Goal: Task Accomplishment & Management: Complete application form

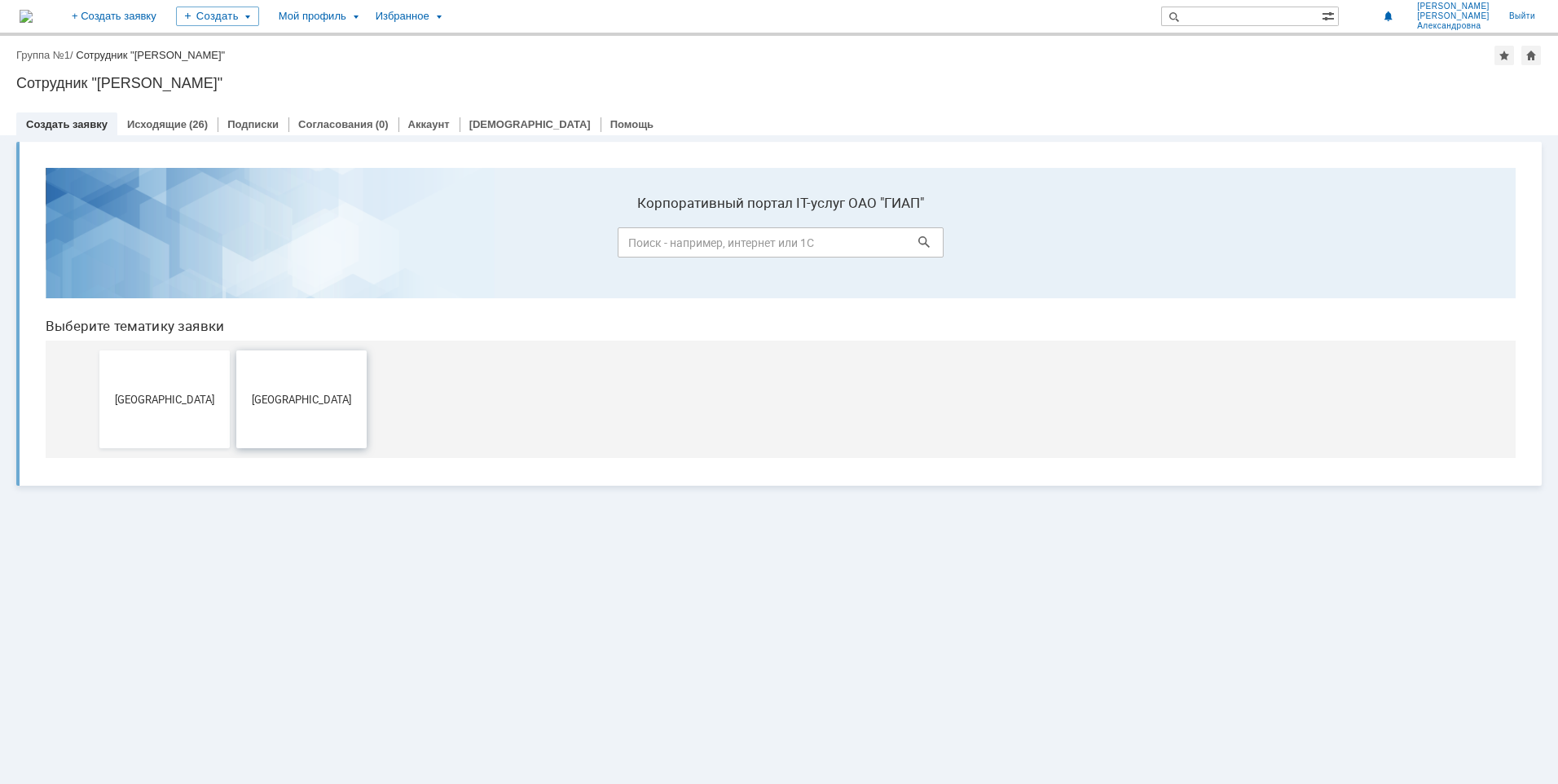
click at [318, 414] on button "[GEOGRAPHIC_DATA]" at bounding box center [302, 399] width 130 height 98
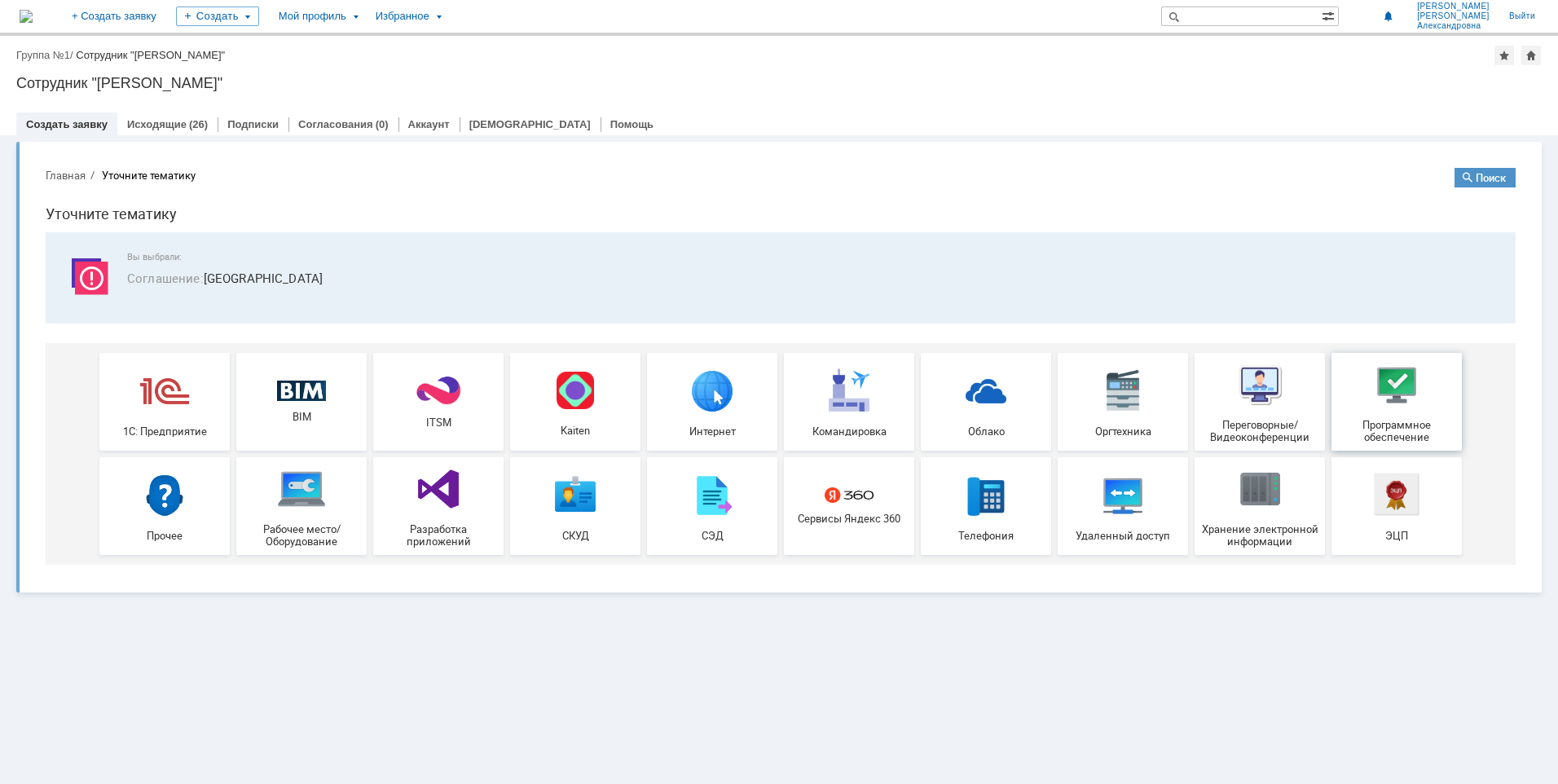
click at [1383, 438] on span "Программное обеспечение" at bounding box center [1397, 432] width 121 height 25
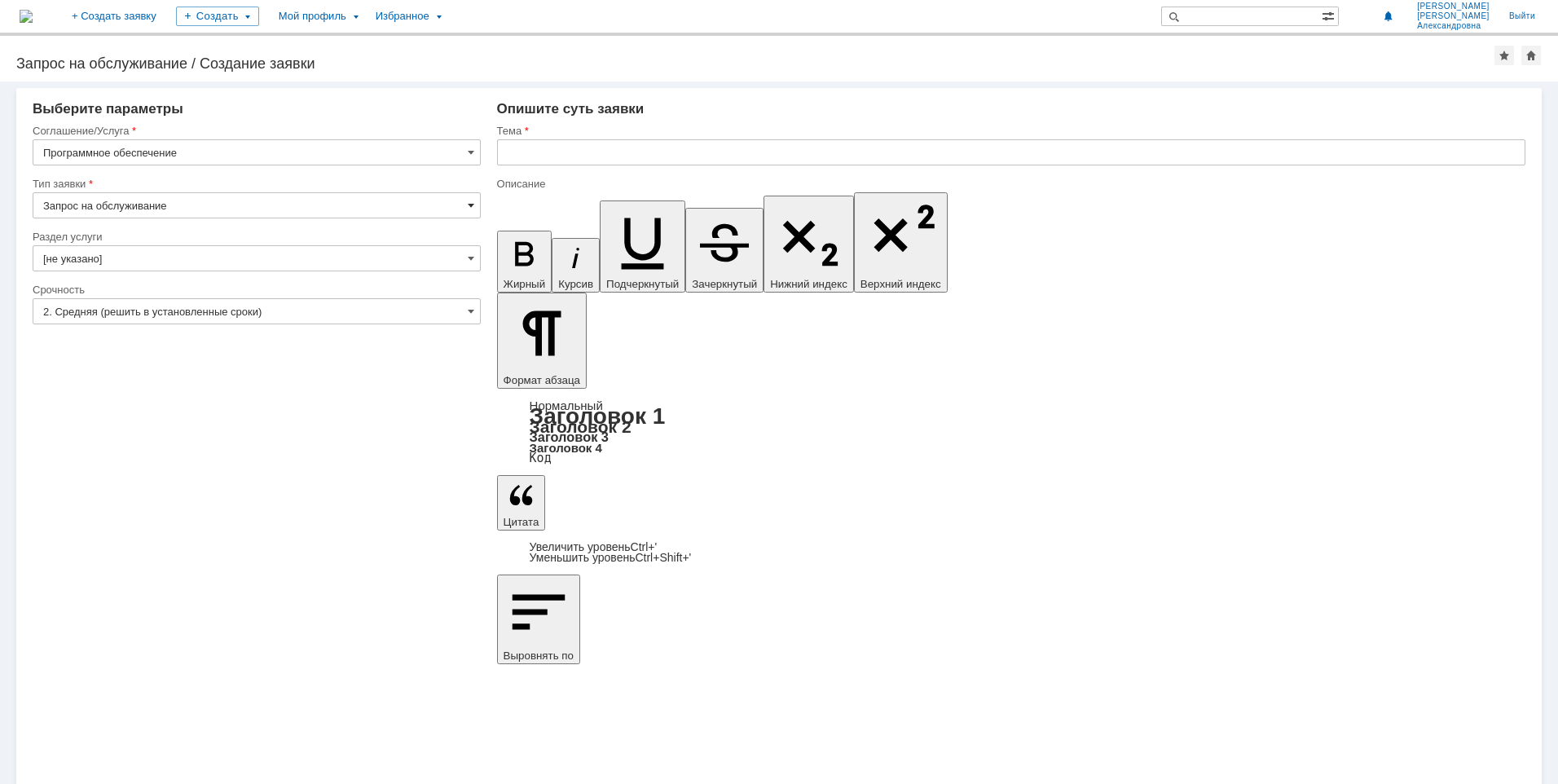
click at [468, 204] on span at bounding box center [471, 206] width 7 height 13
click at [468, 314] on span at bounding box center [471, 311] width 7 height 13
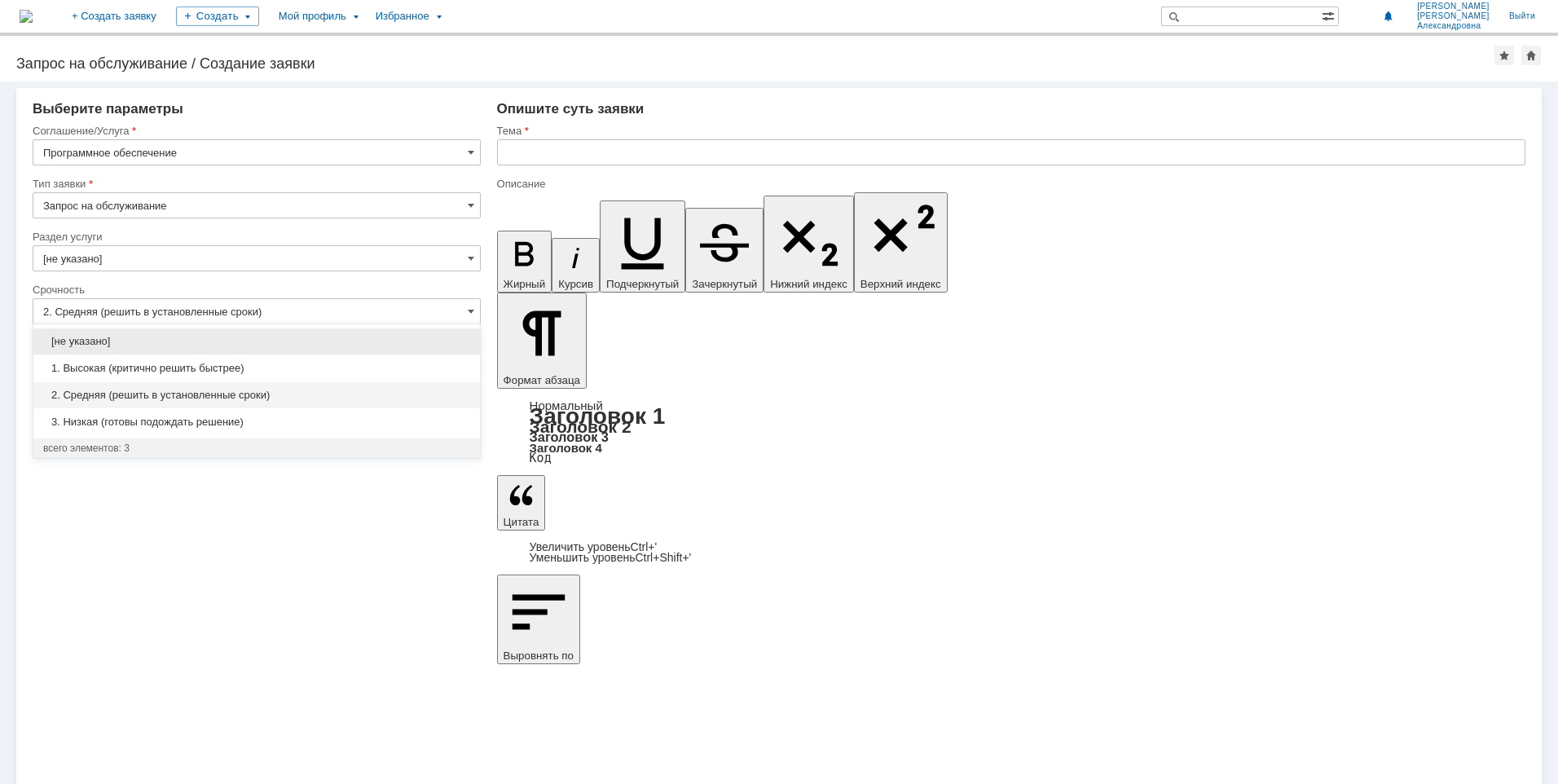
type input "Запрос на обслуживание"
click at [156, 430] on div "3. Низкая (готовы подождать решение)" at bounding box center [257, 421] width 446 height 26
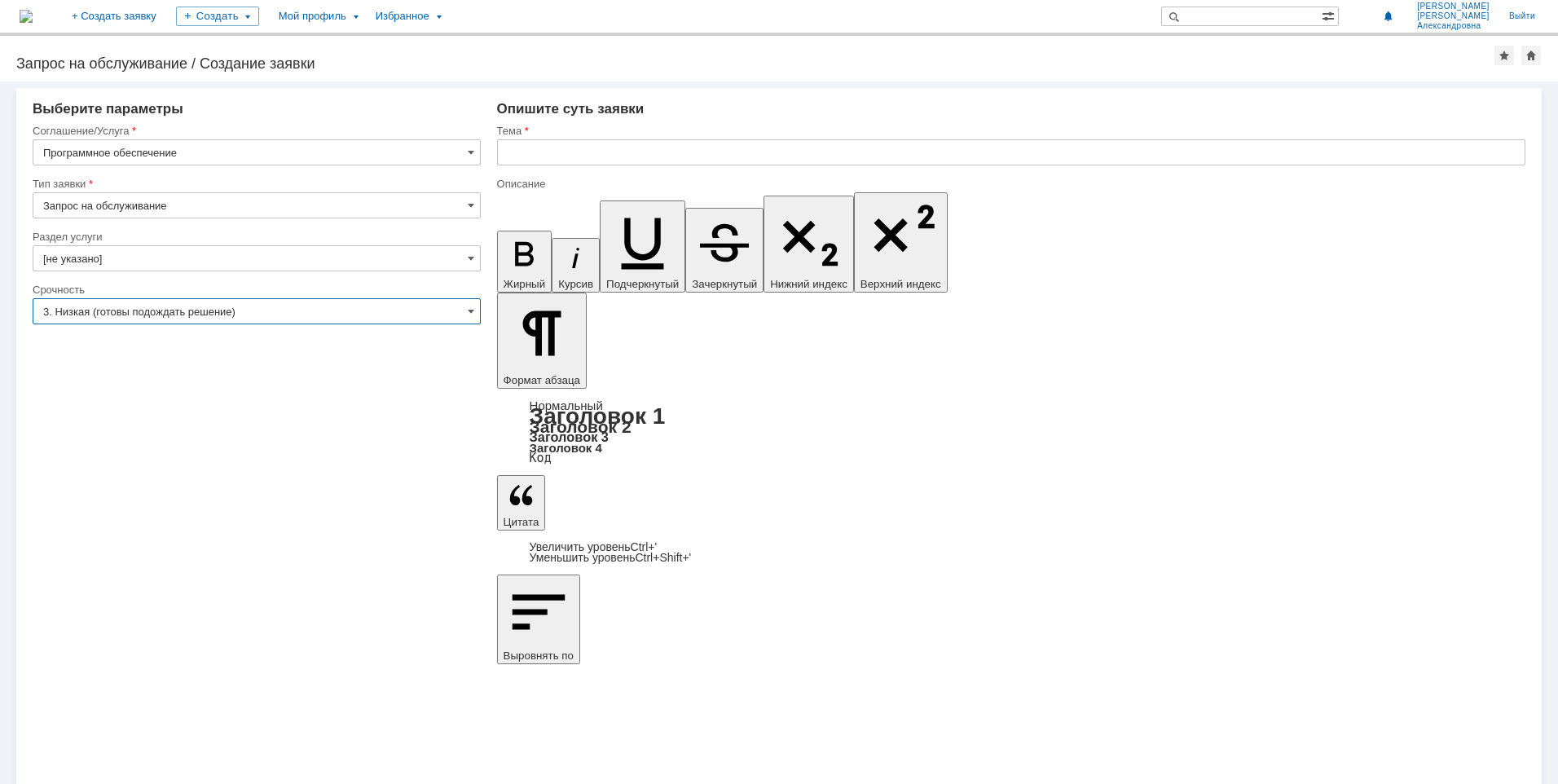
type input "3. Низкая (готовы подождать решение)"
click at [215, 558] on div "Внимание! Выберите параметры Соглашение/Услуга Программное обеспечение Тип заяв…" at bounding box center [779, 433] width 1558 height 703
click at [539, 148] on input "text" at bounding box center [1011, 152] width 1028 height 26
click at [469, 148] on span at bounding box center [471, 152] width 7 height 13
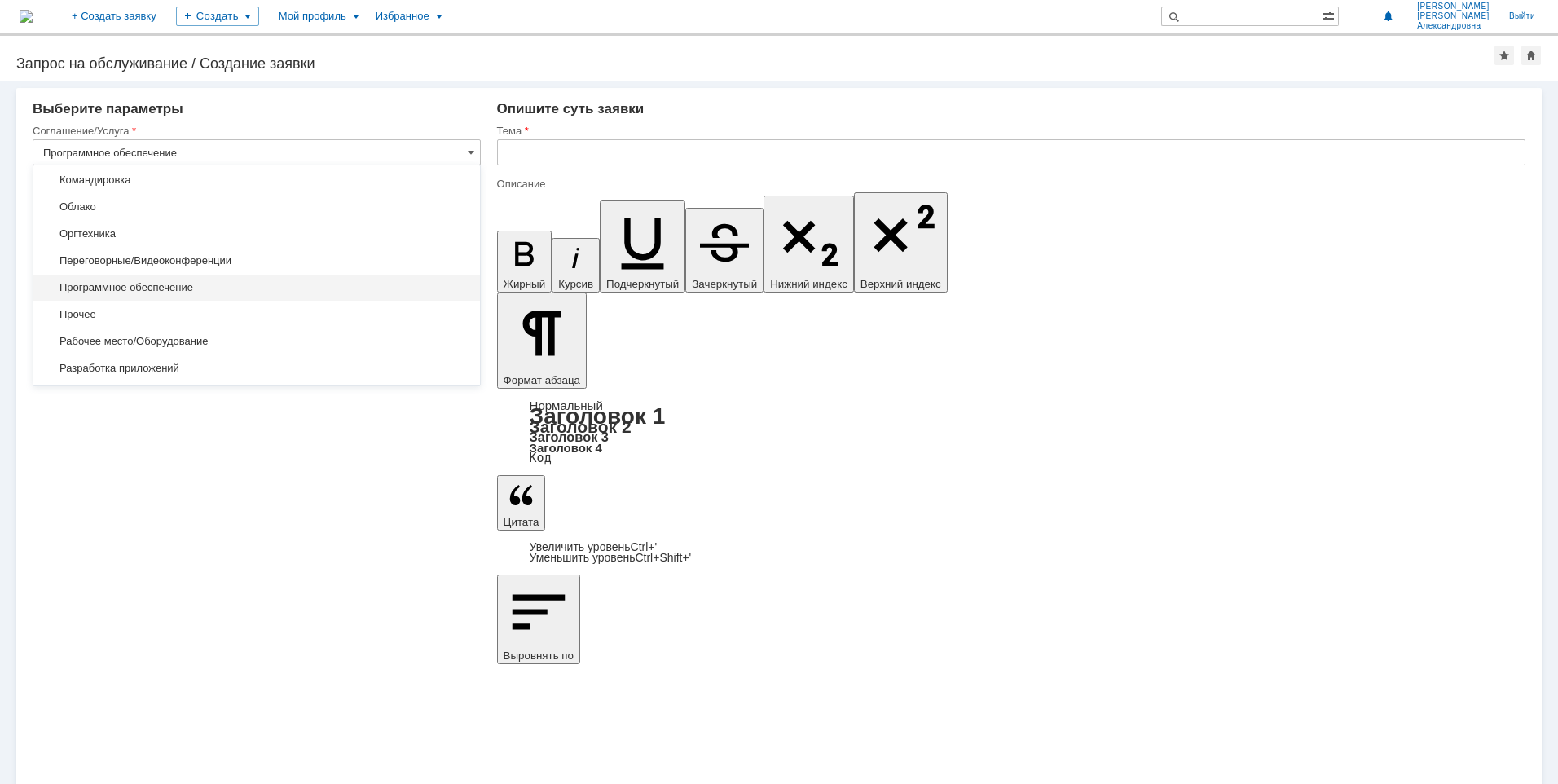
scroll to position [718, 0]
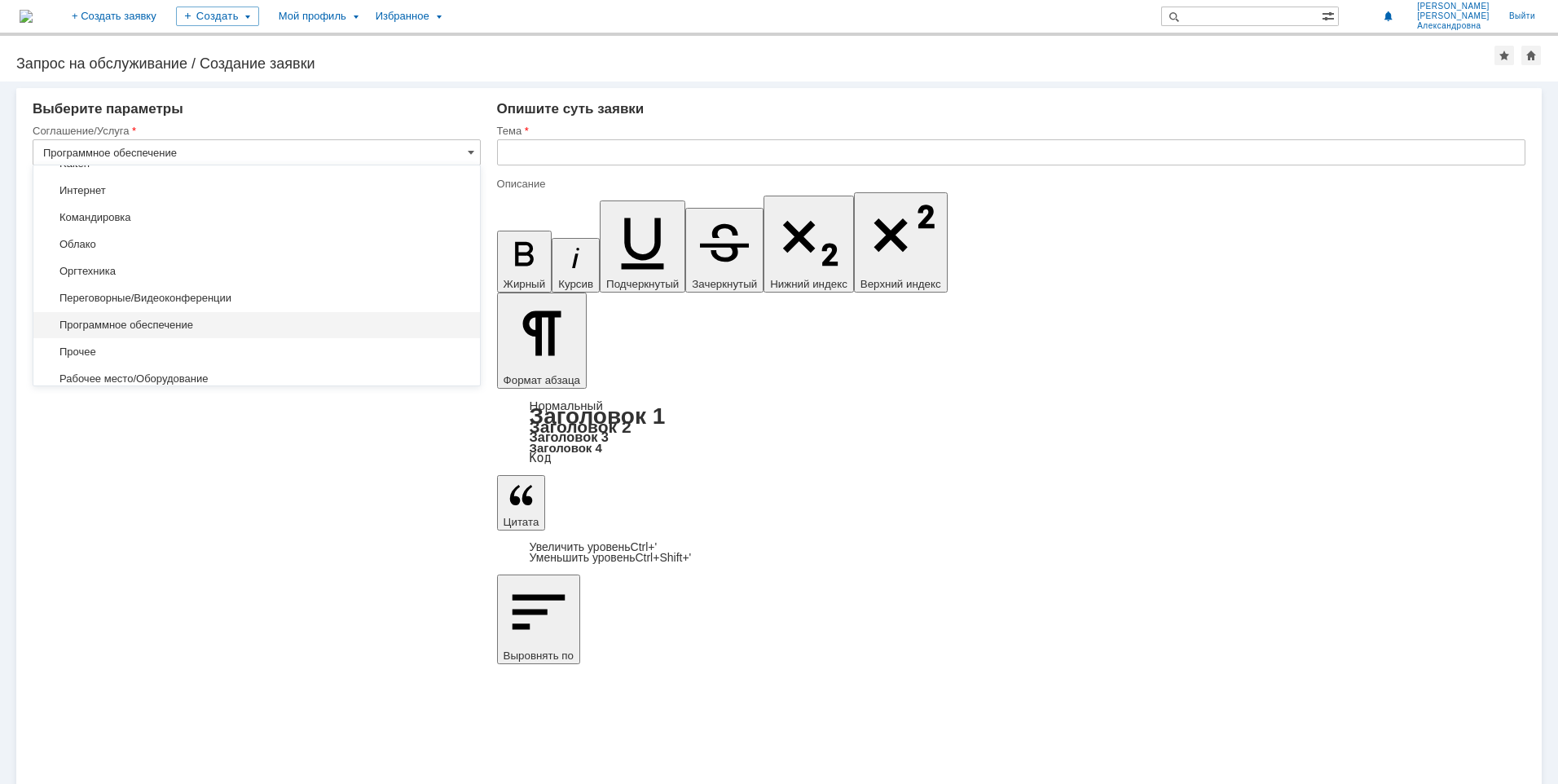
click at [265, 146] on input "Программное обеспечение" at bounding box center [257, 152] width 448 height 26
type input "Программное обеспечение"
click at [539, 158] on input "text" at bounding box center [1011, 152] width 1028 height 26
click at [530, 148] on input "text" at bounding box center [1011, 152] width 1028 height 26
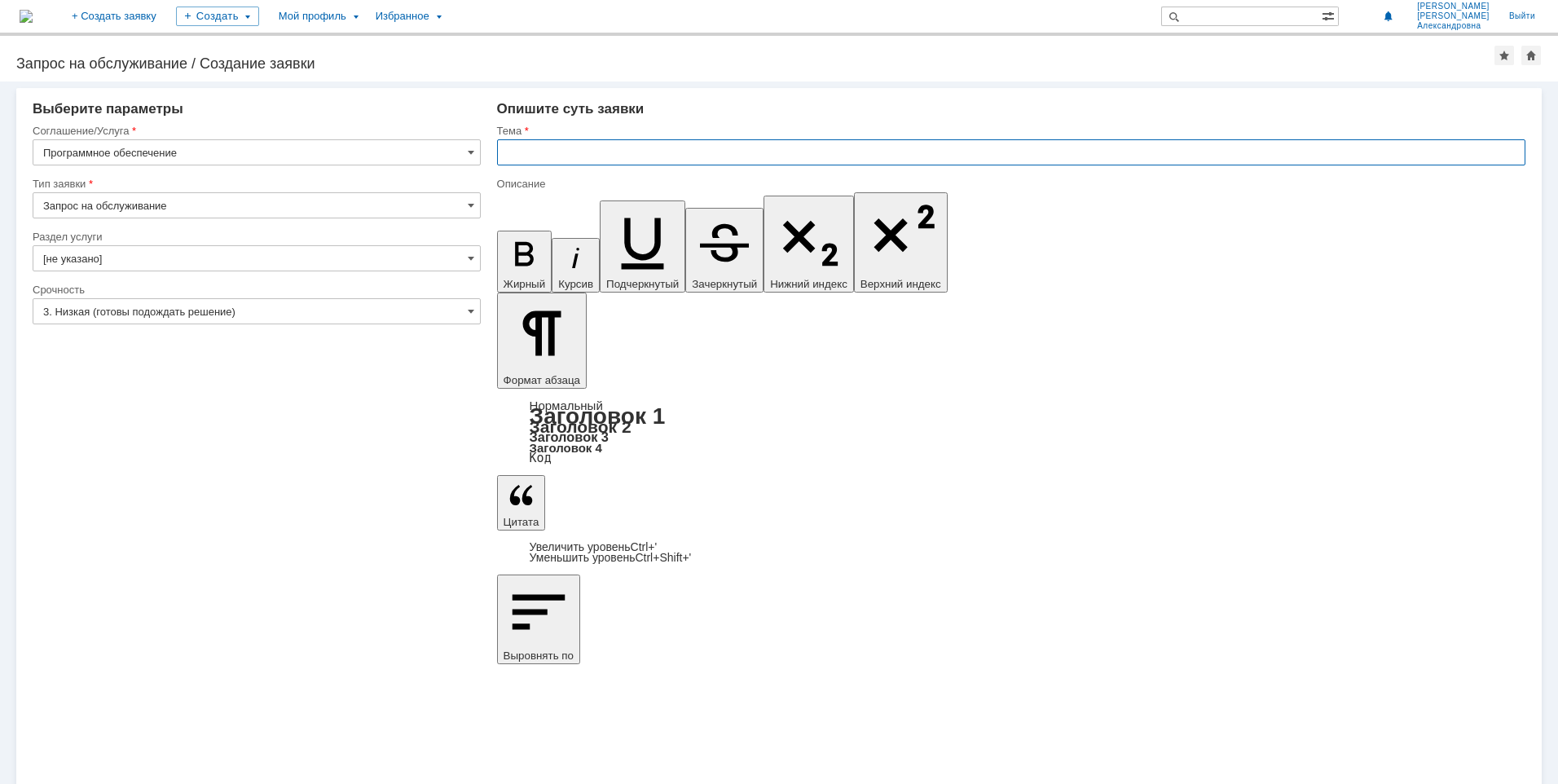
paste input "SMath"
click at [547, 157] on input "SMath" at bounding box center [1011, 152] width 1028 height 26
paste input "Solver"
click at [539, 150] on input "SMathSolver" at bounding box center [1011, 152] width 1028 height 26
drag, startPoint x: 595, startPoint y: 154, endPoint x: 477, endPoint y: 153, distance: 118.0
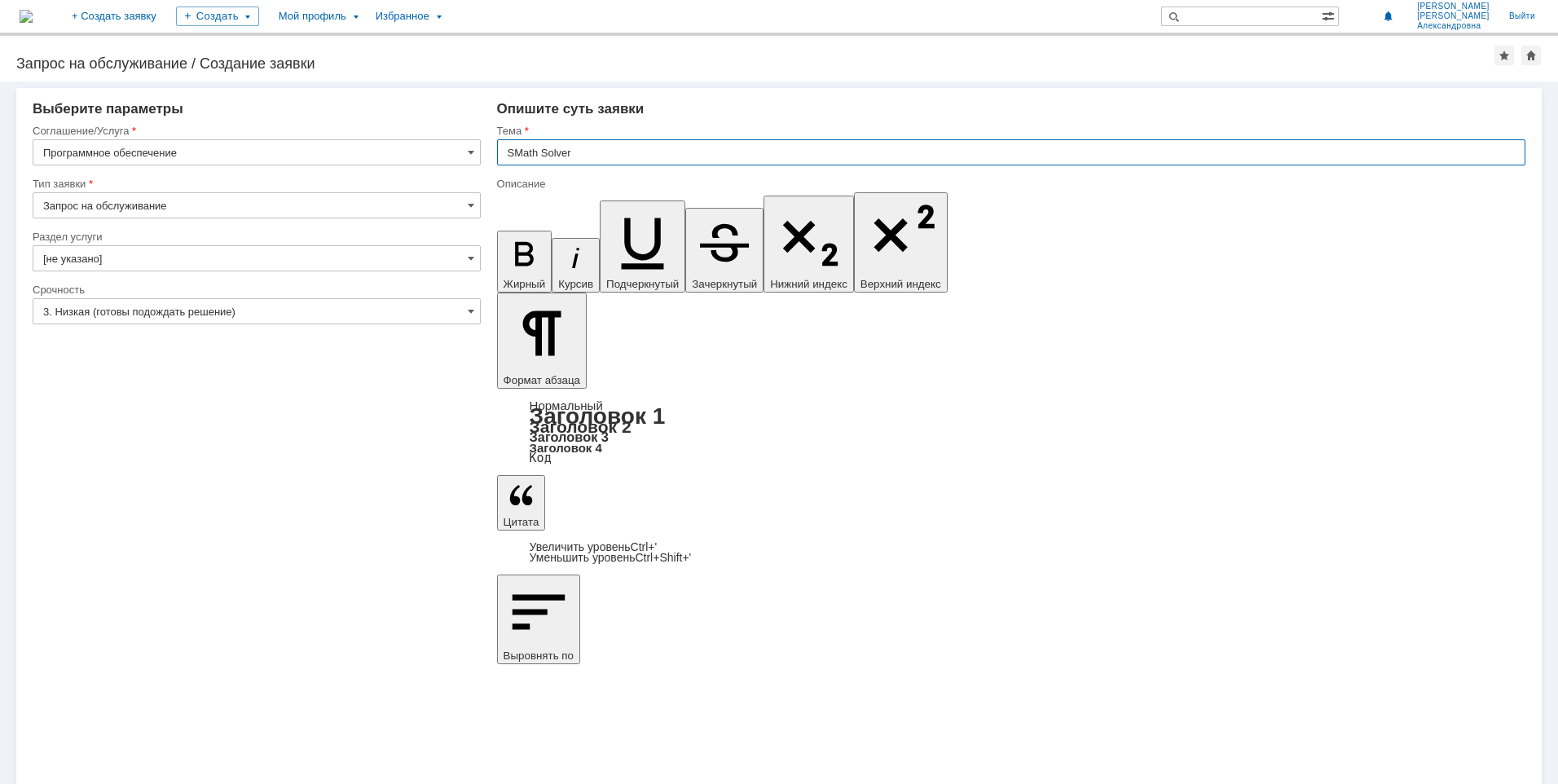
type input "SMath Solver"
drag, startPoint x: 711, startPoint y: 5803, endPoint x: 499, endPoint y: 5807, distance: 212.0
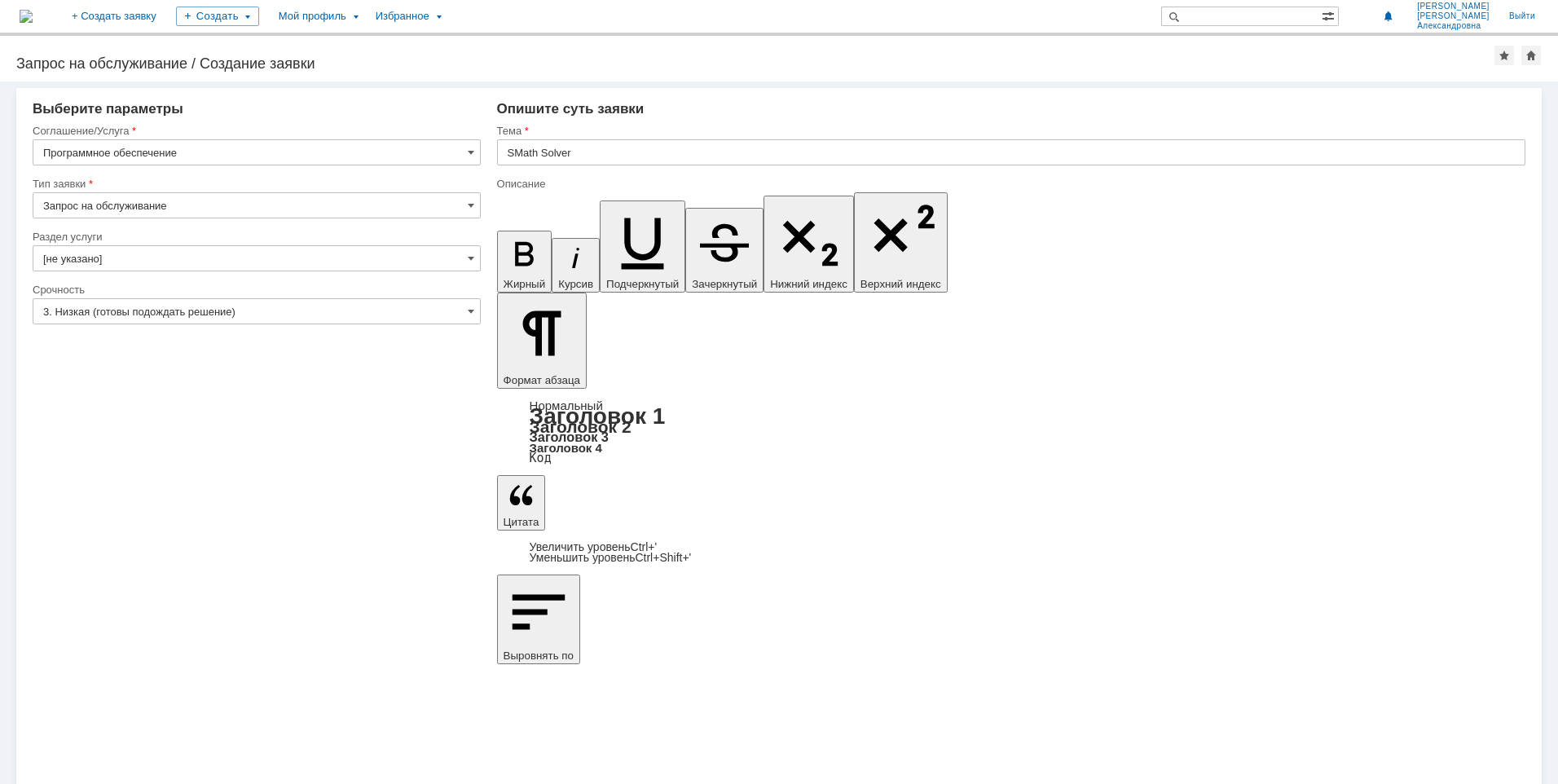
drag, startPoint x: 766, startPoint y: 5802, endPoint x: 712, endPoint y: 5807, distance: 54.2
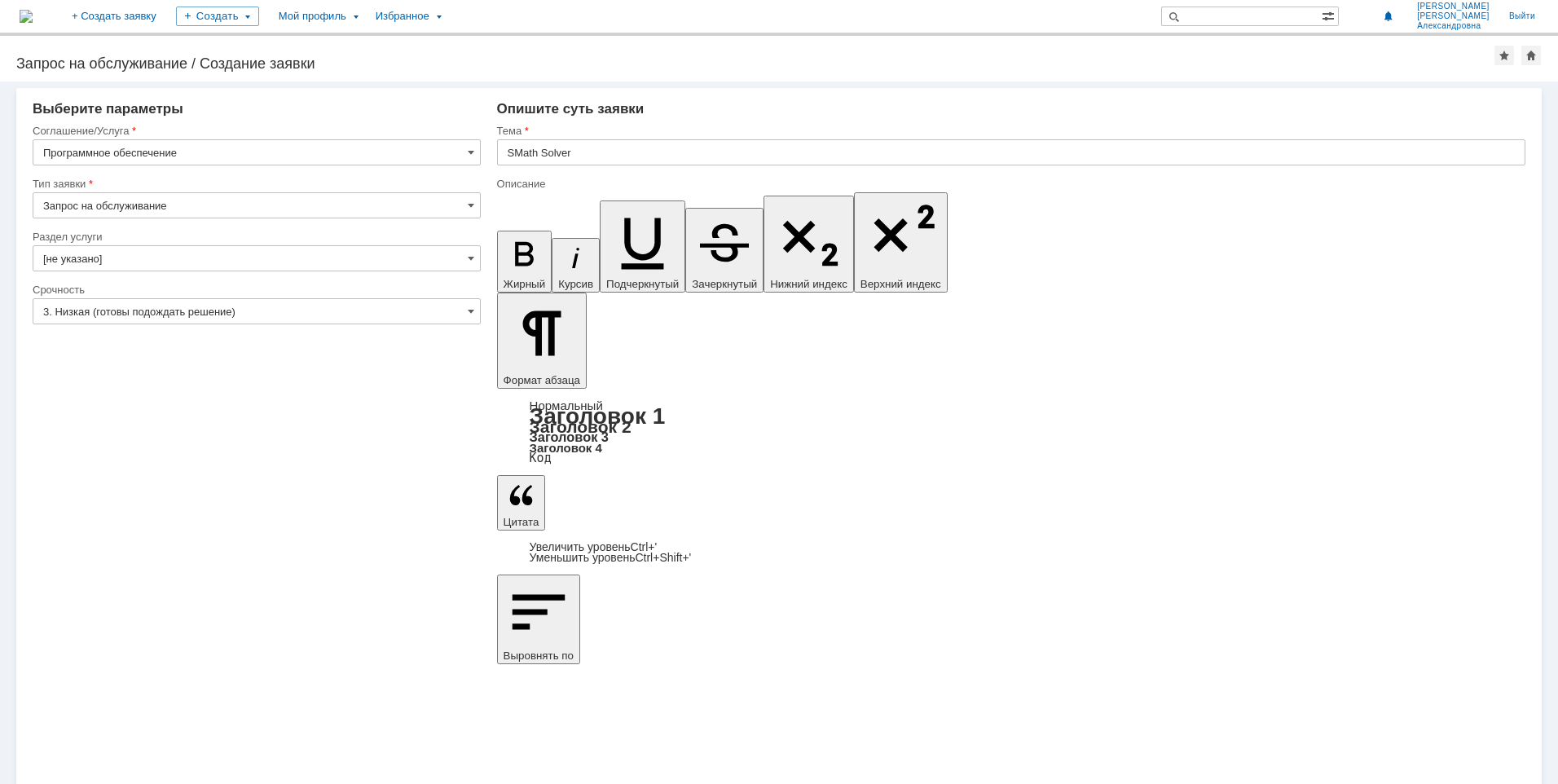
drag, startPoint x: 934, startPoint y: 5804, endPoint x: 806, endPoint y: 5807, distance: 128.0
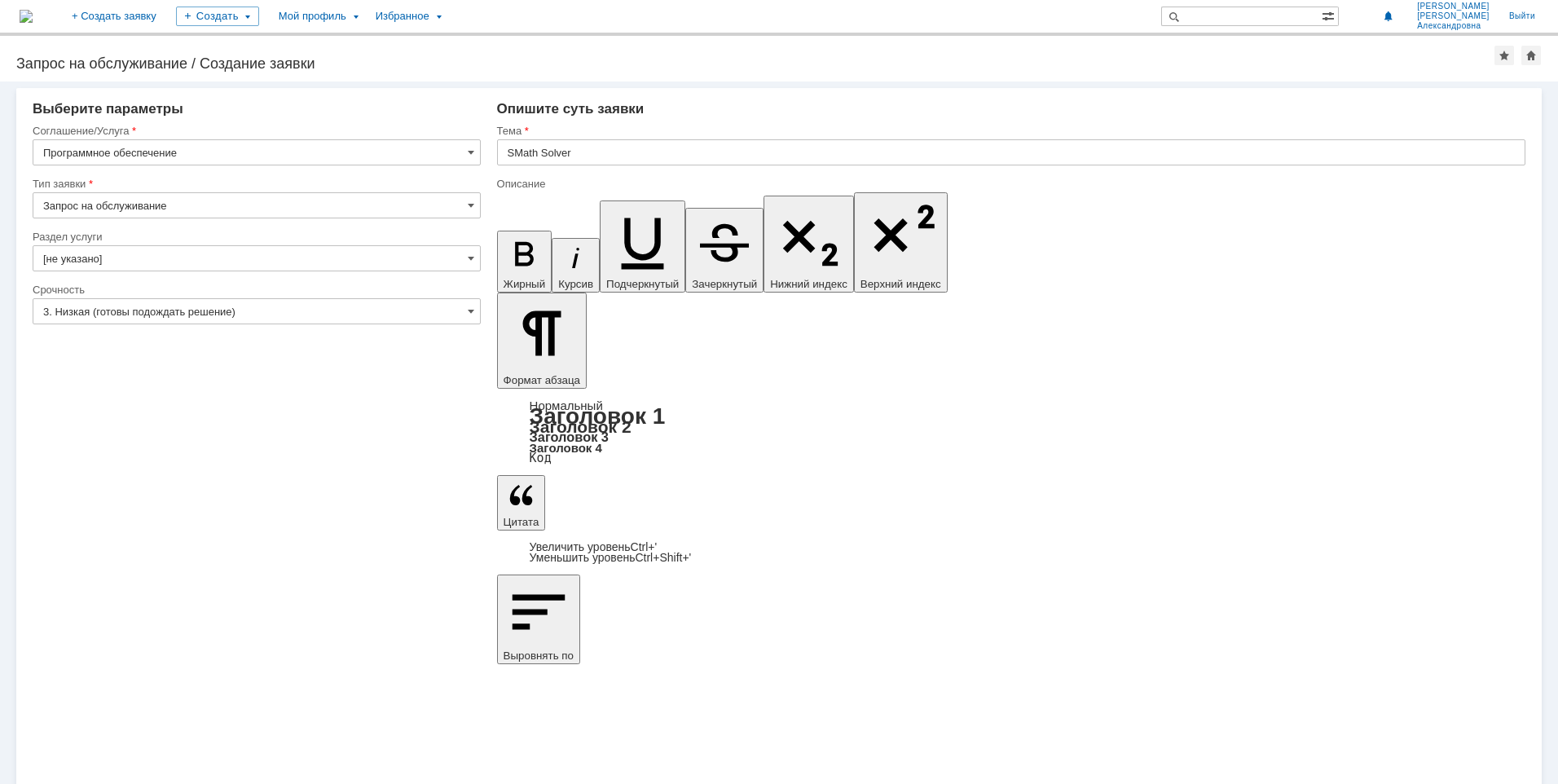
copy div "программы SMath Solve"
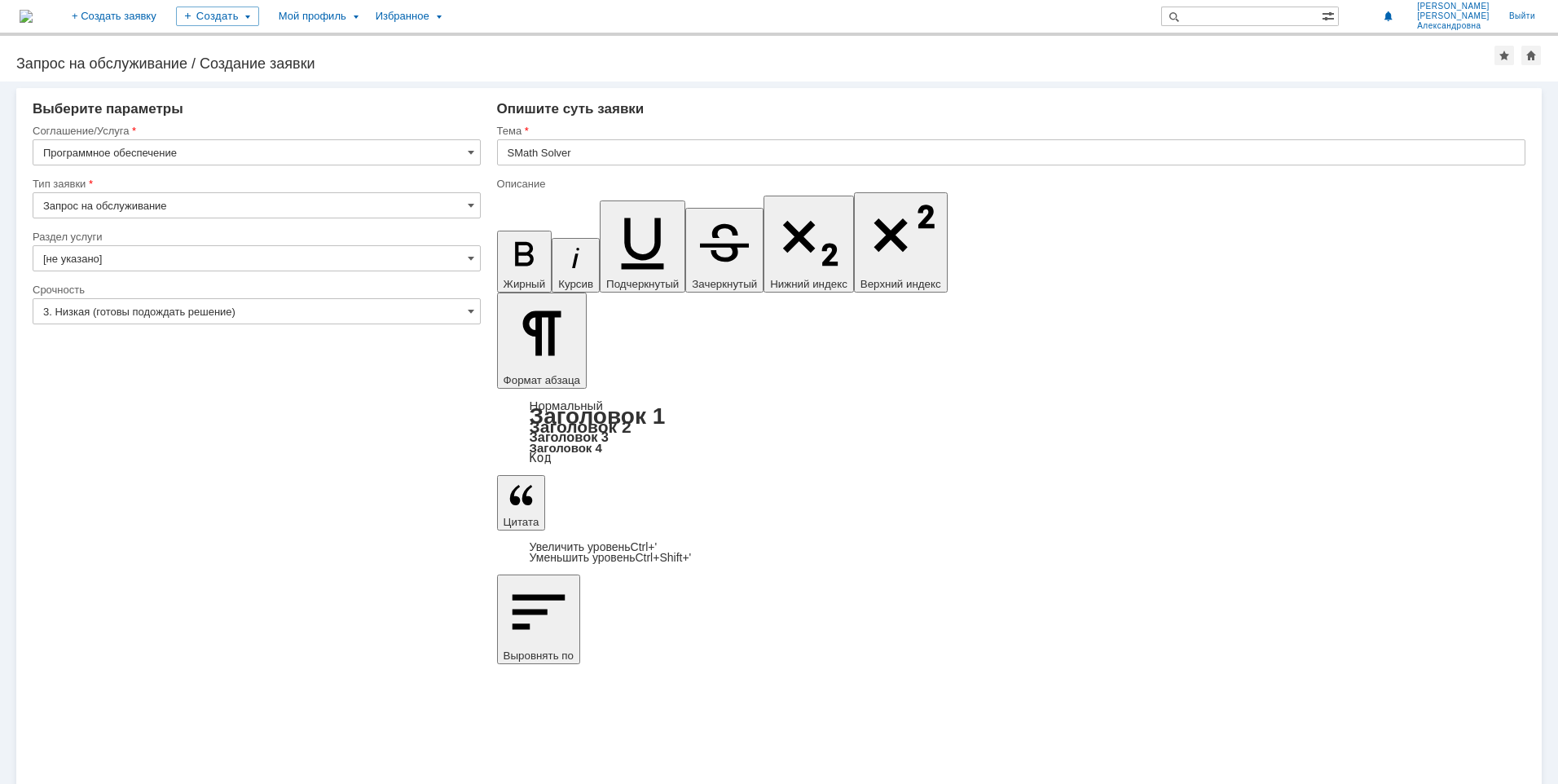
drag, startPoint x: 666, startPoint y: 5844, endPoint x: 675, endPoint y: 5899, distance: 55.7
click at [475, 261] on input "[не указано]" at bounding box center [257, 258] width 448 height 26
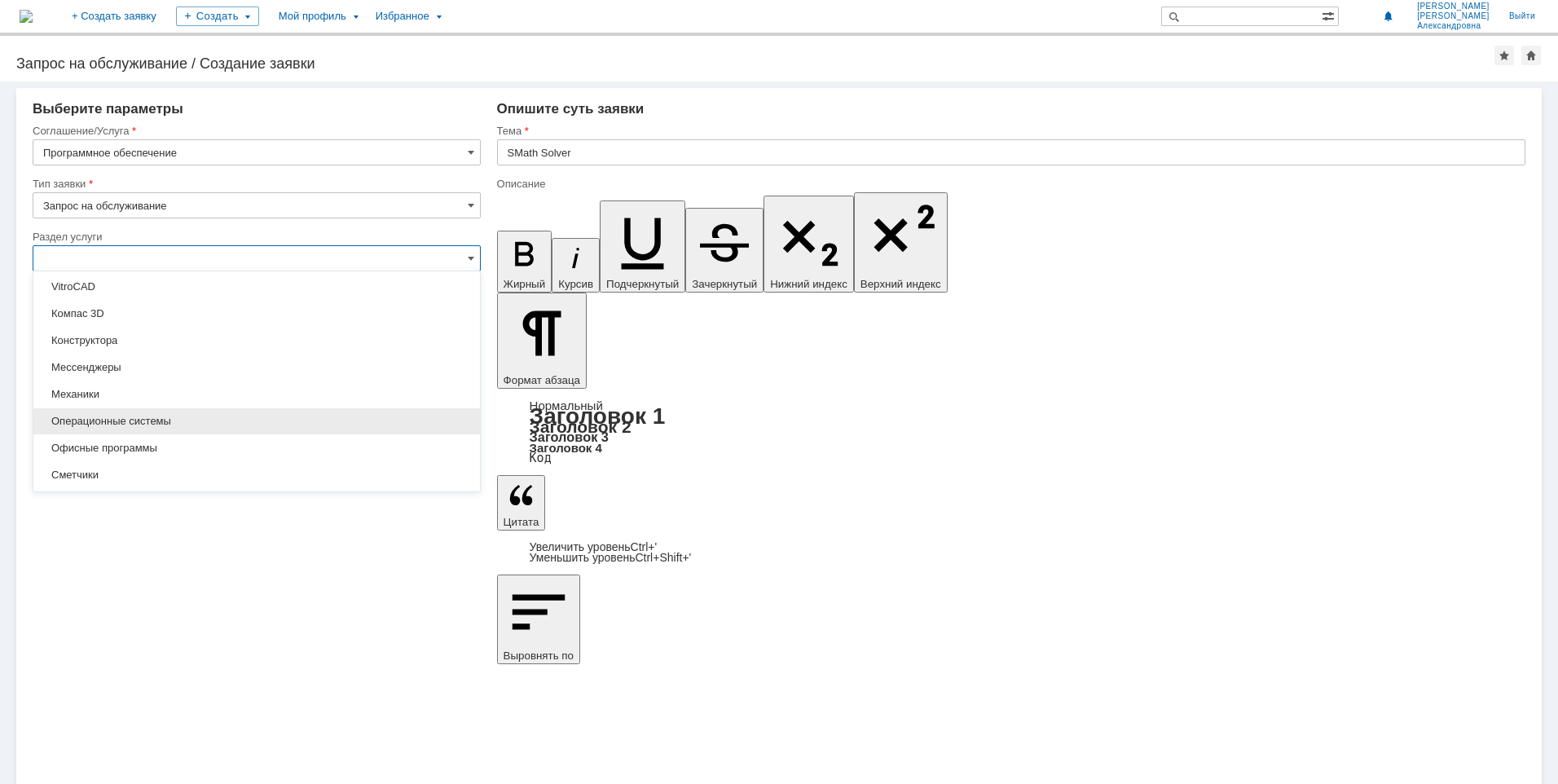
scroll to position [244, 0]
click at [143, 414] on span "Справочные программы" at bounding box center [257, 420] width 427 height 13
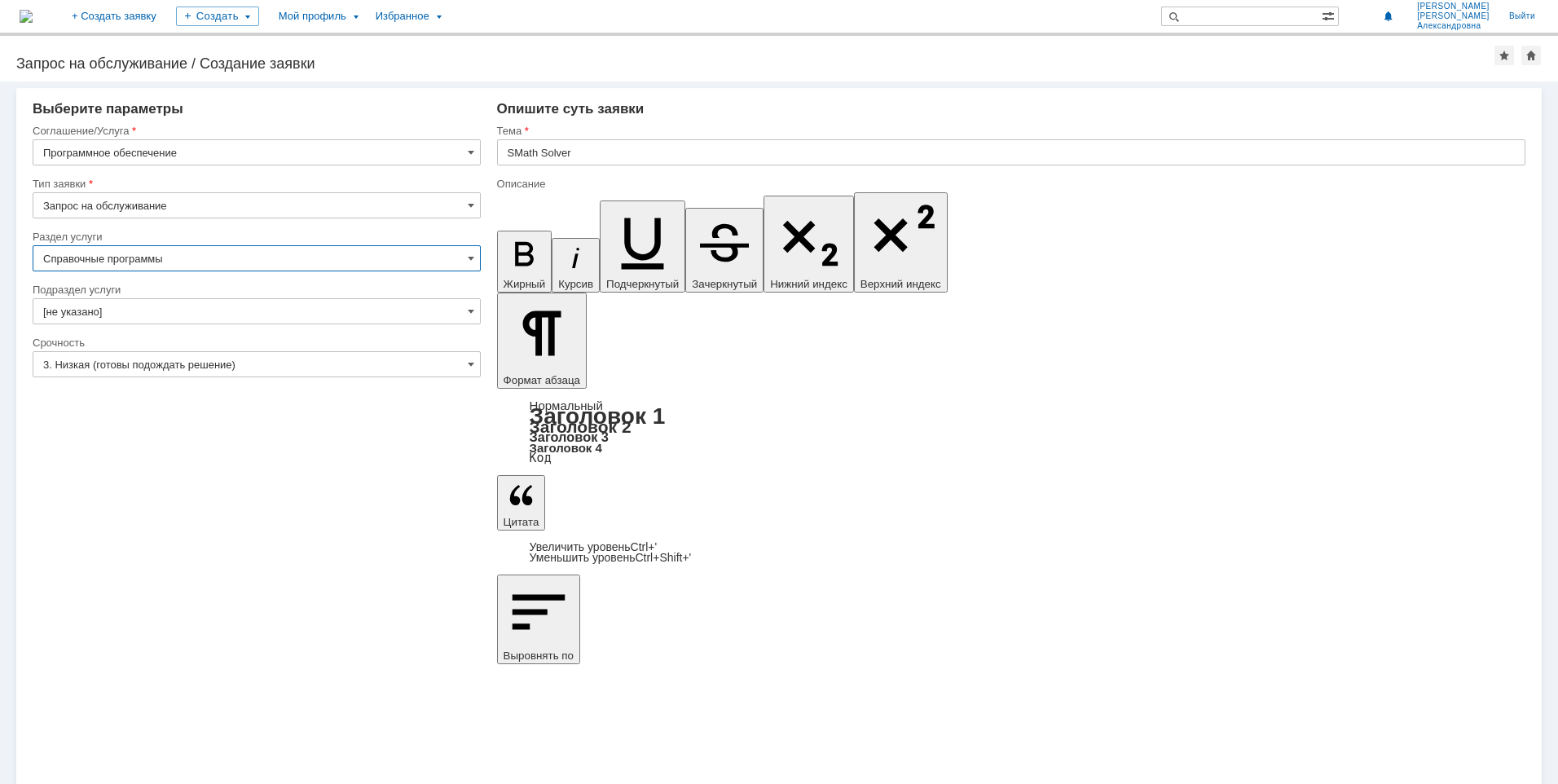
type input "Справочные программы"
click at [234, 316] on input "[не указано]" at bounding box center [257, 311] width 448 height 26
click at [205, 263] on input "Справочные программы" at bounding box center [257, 258] width 448 height 26
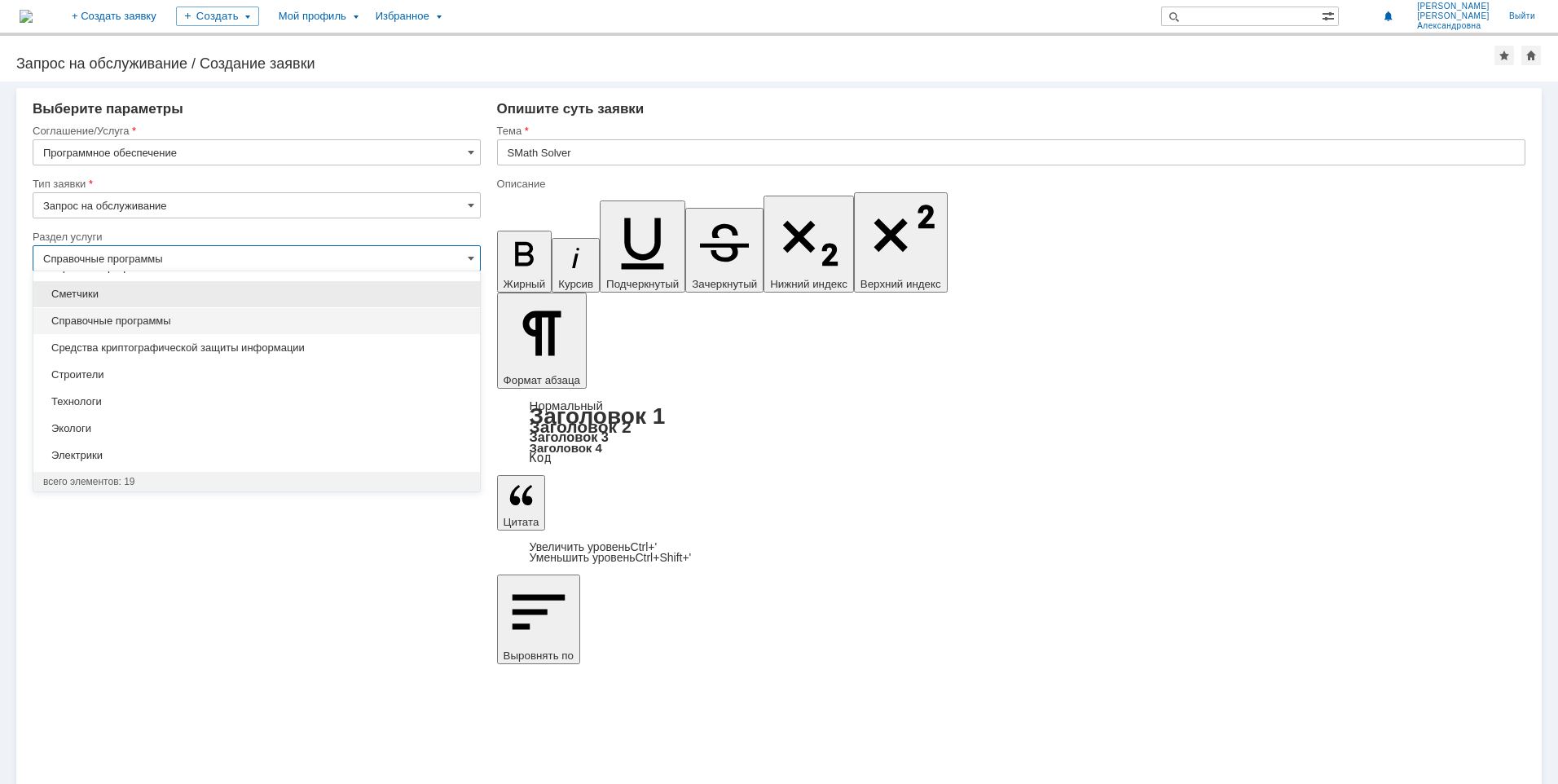
type input "[не указано]"
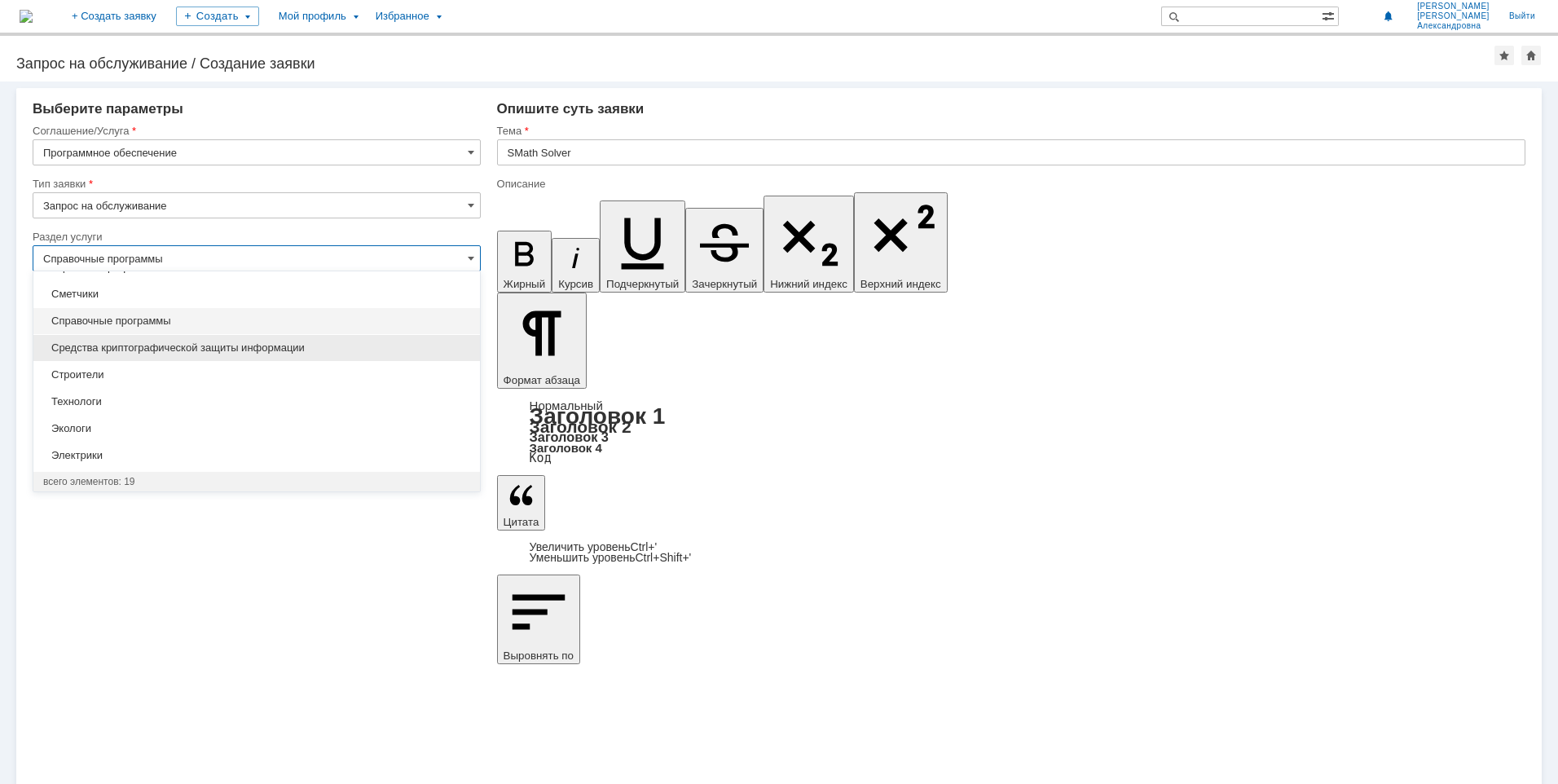
scroll to position [262, 0]
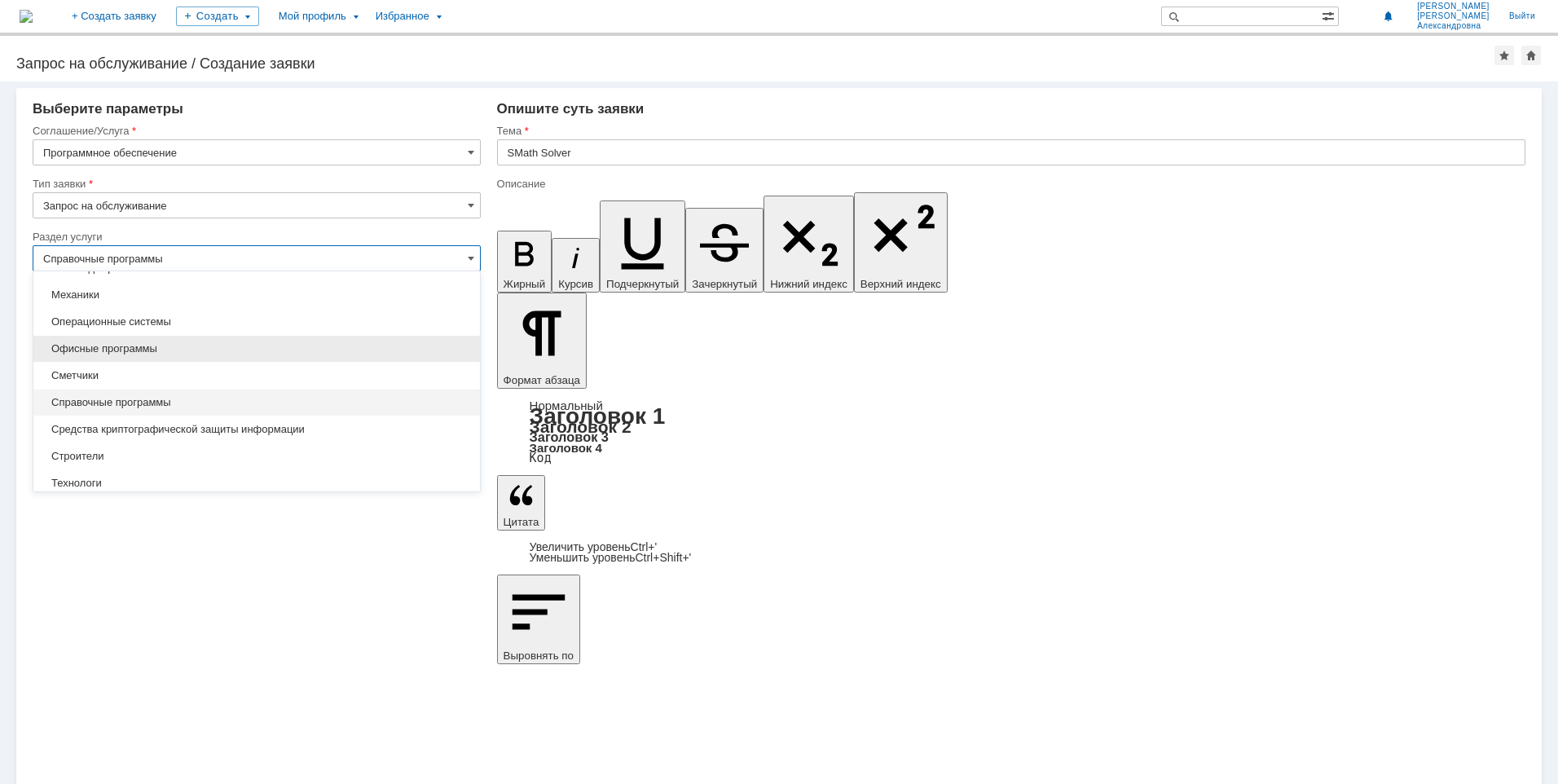
click at [184, 357] on div "Офисные программы" at bounding box center [257, 348] width 446 height 26
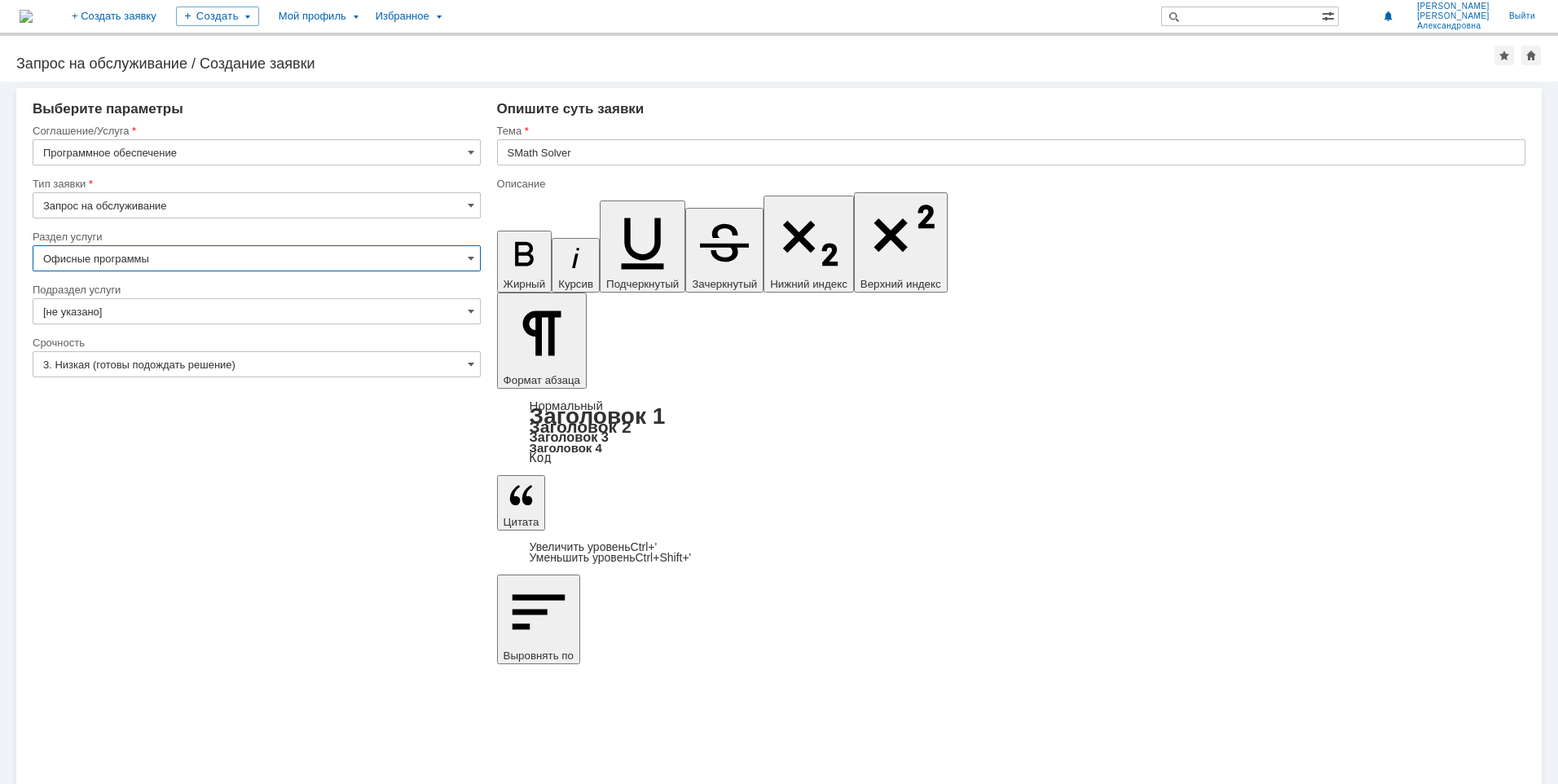
type input "Офисные программы"
click at [468, 309] on span at bounding box center [471, 311] width 7 height 13
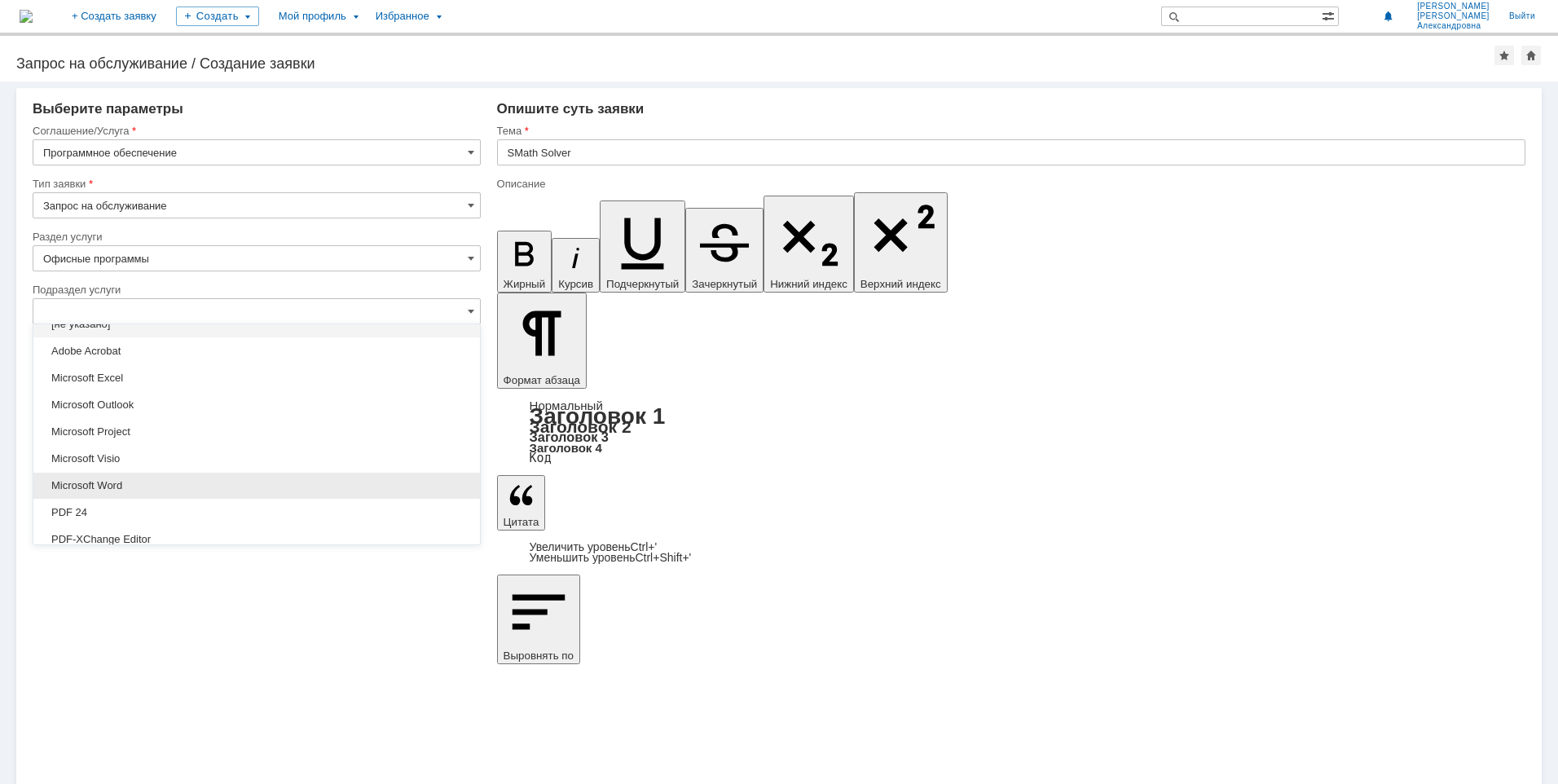
scroll to position [0, 0]
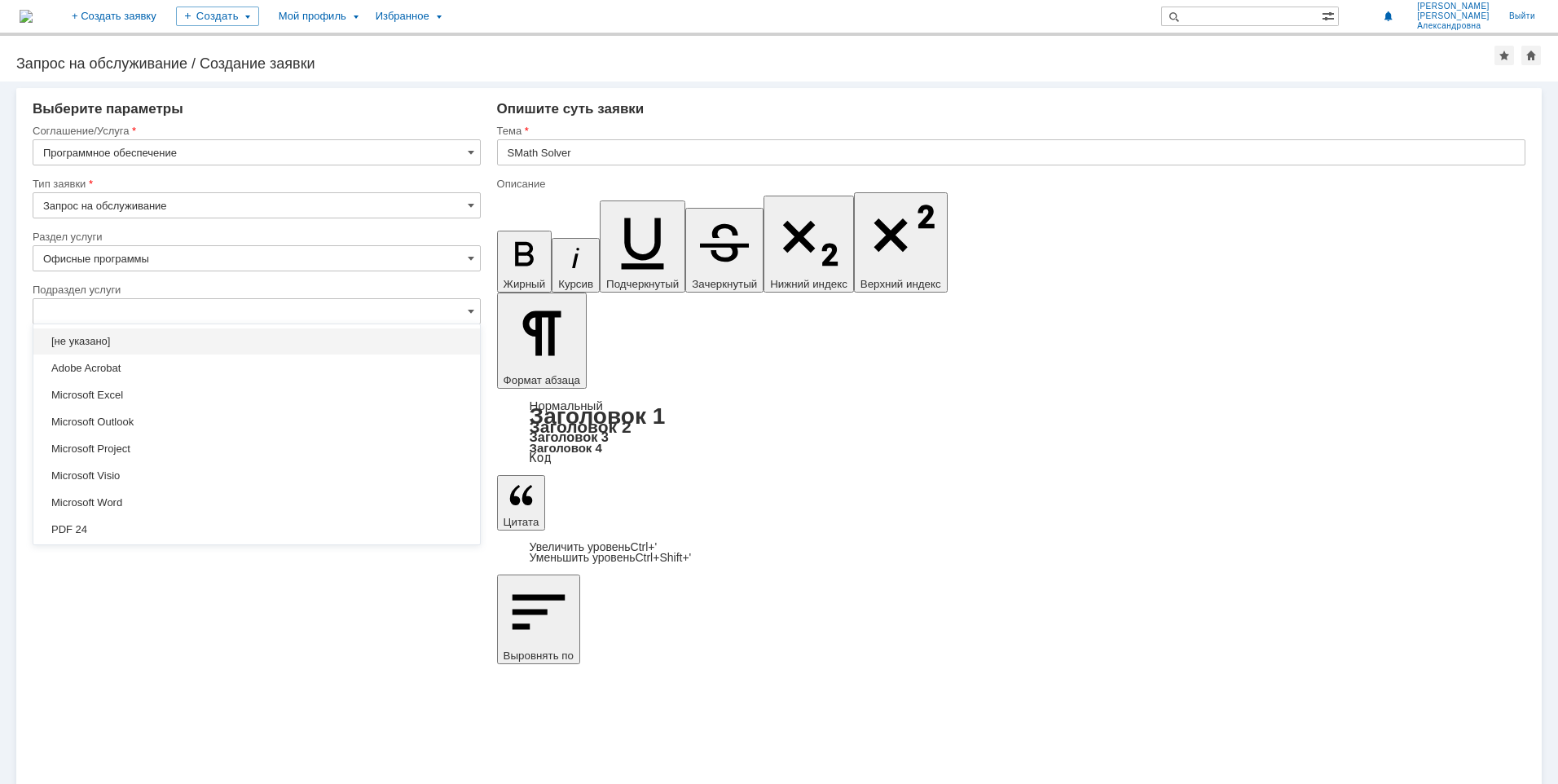
click at [181, 281] on div at bounding box center [257, 277] width 448 height 11
type input "[не указано]"
click at [172, 315] on input "[не указано]" at bounding box center [257, 311] width 448 height 26
click at [597, 144] on input "SMath Solver" at bounding box center [1011, 152] width 1028 height 26
type input "[не указано]"
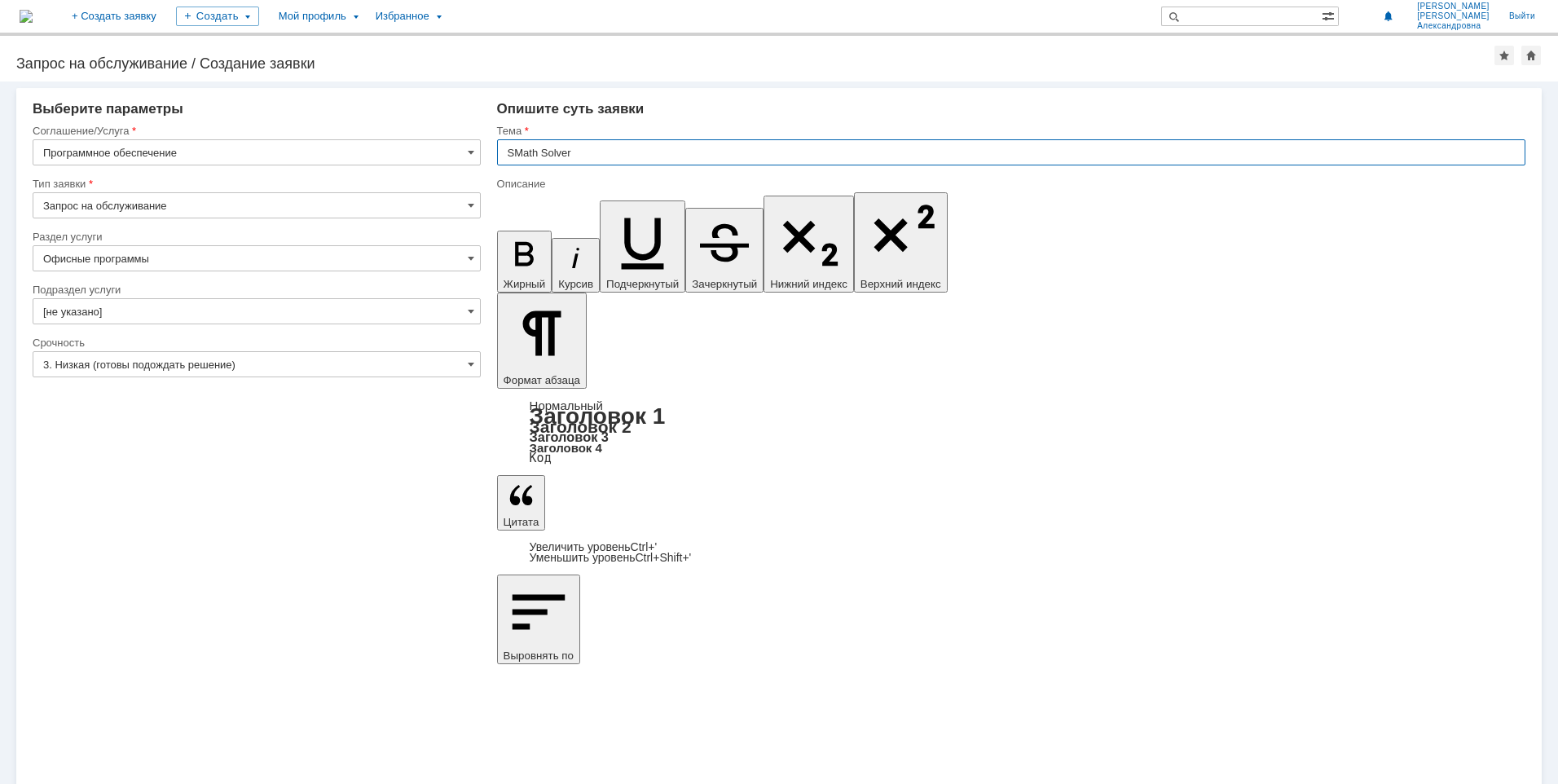
click at [609, 157] on input "SMath Solver" at bounding box center [1011, 152] width 1028 height 26
click at [470, 258] on span at bounding box center [471, 258] width 7 height 13
click at [100, 289] on span "[не указано]" at bounding box center [257, 289] width 427 height 13
type input "[не указано]"
click at [468, 260] on span at bounding box center [471, 258] width 7 height 13
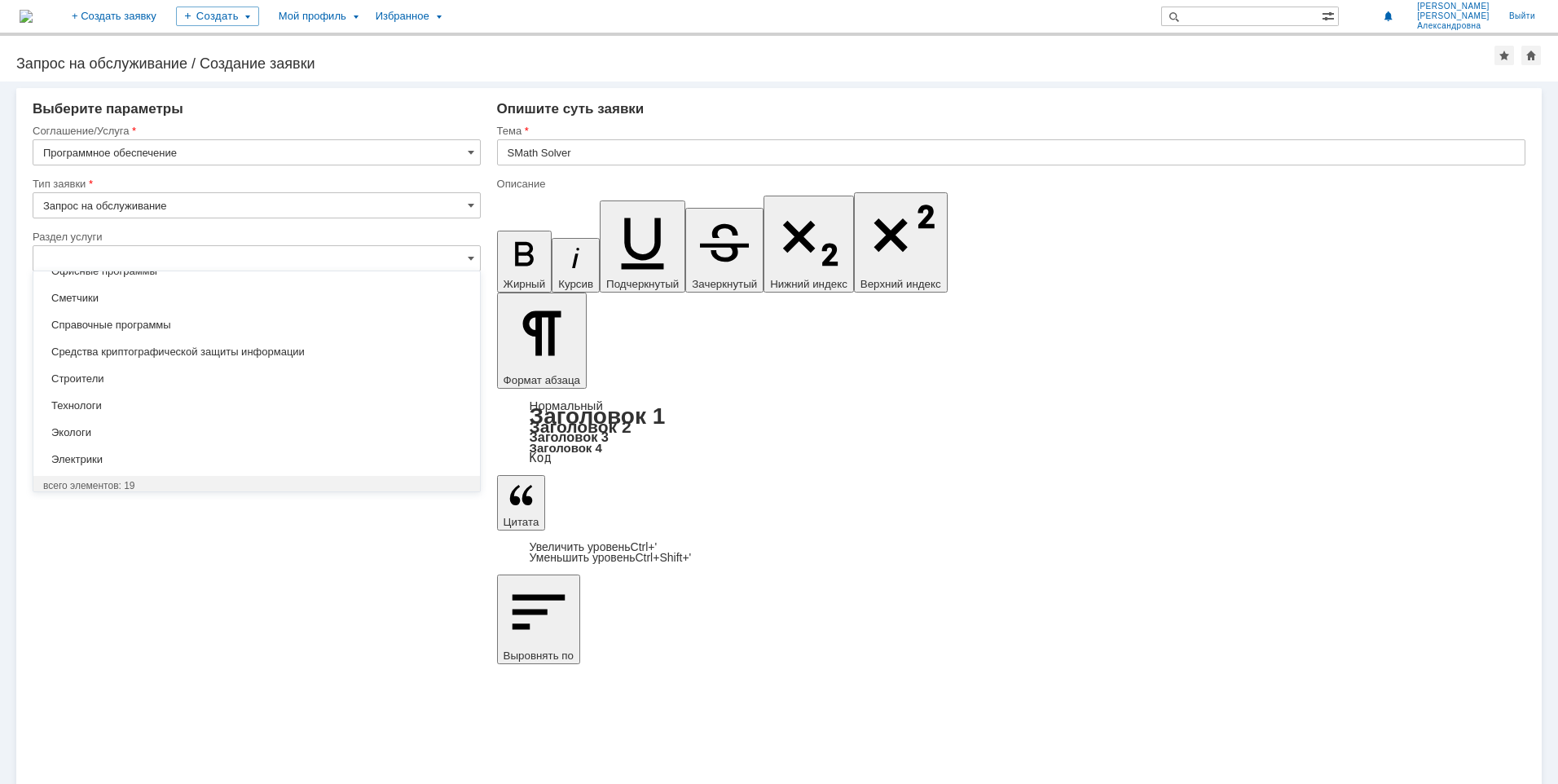
scroll to position [344, 0]
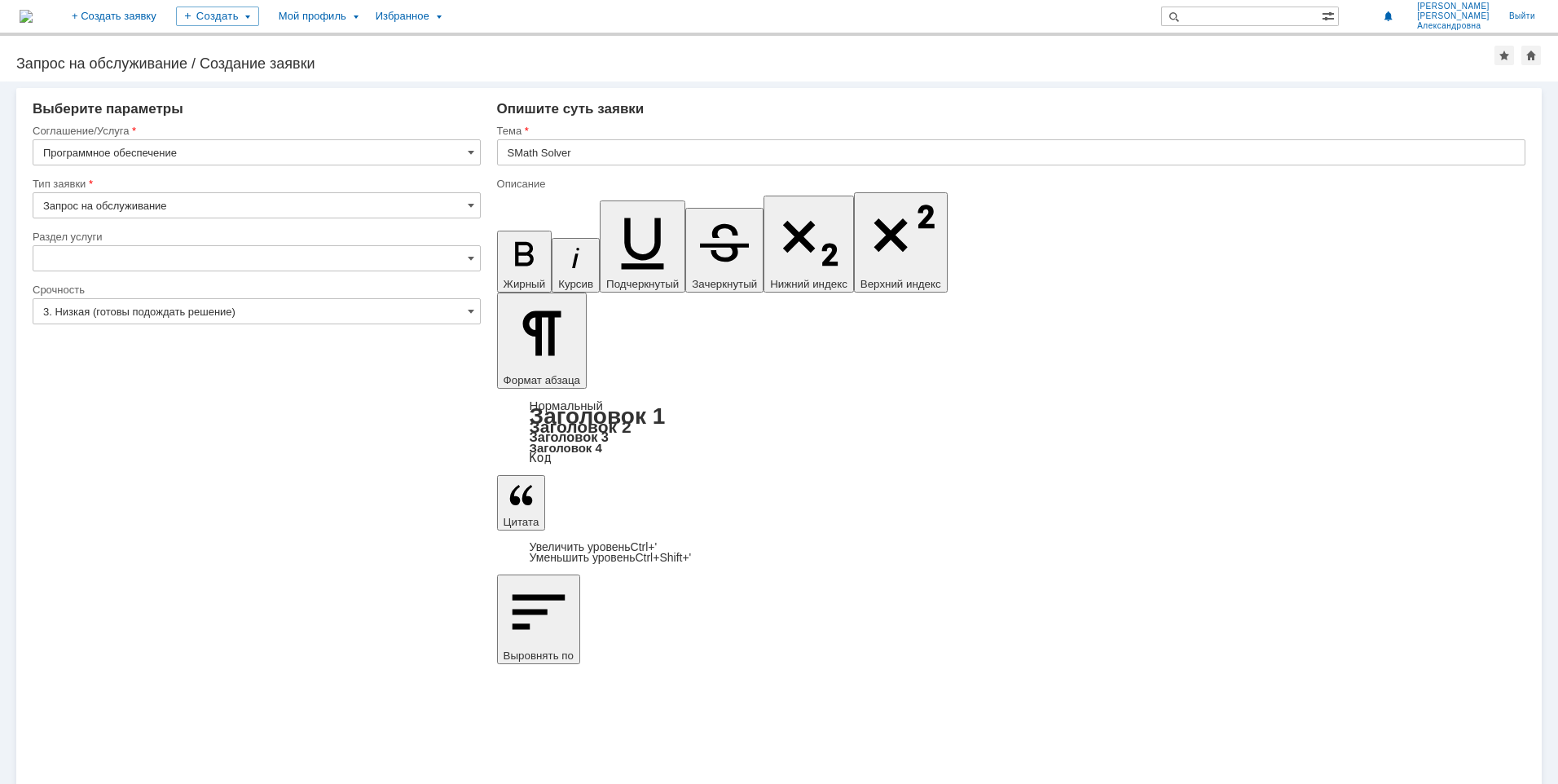
click at [145, 570] on div "Внимание! Выберите параметры Соглашение/Услуга Программное обеспечение Тип заяв…" at bounding box center [779, 433] width 1558 height 703
type input "[не указано]"
drag, startPoint x: 621, startPoint y: 5816, endPoint x: 585, endPoint y: 5815, distance: 36.0
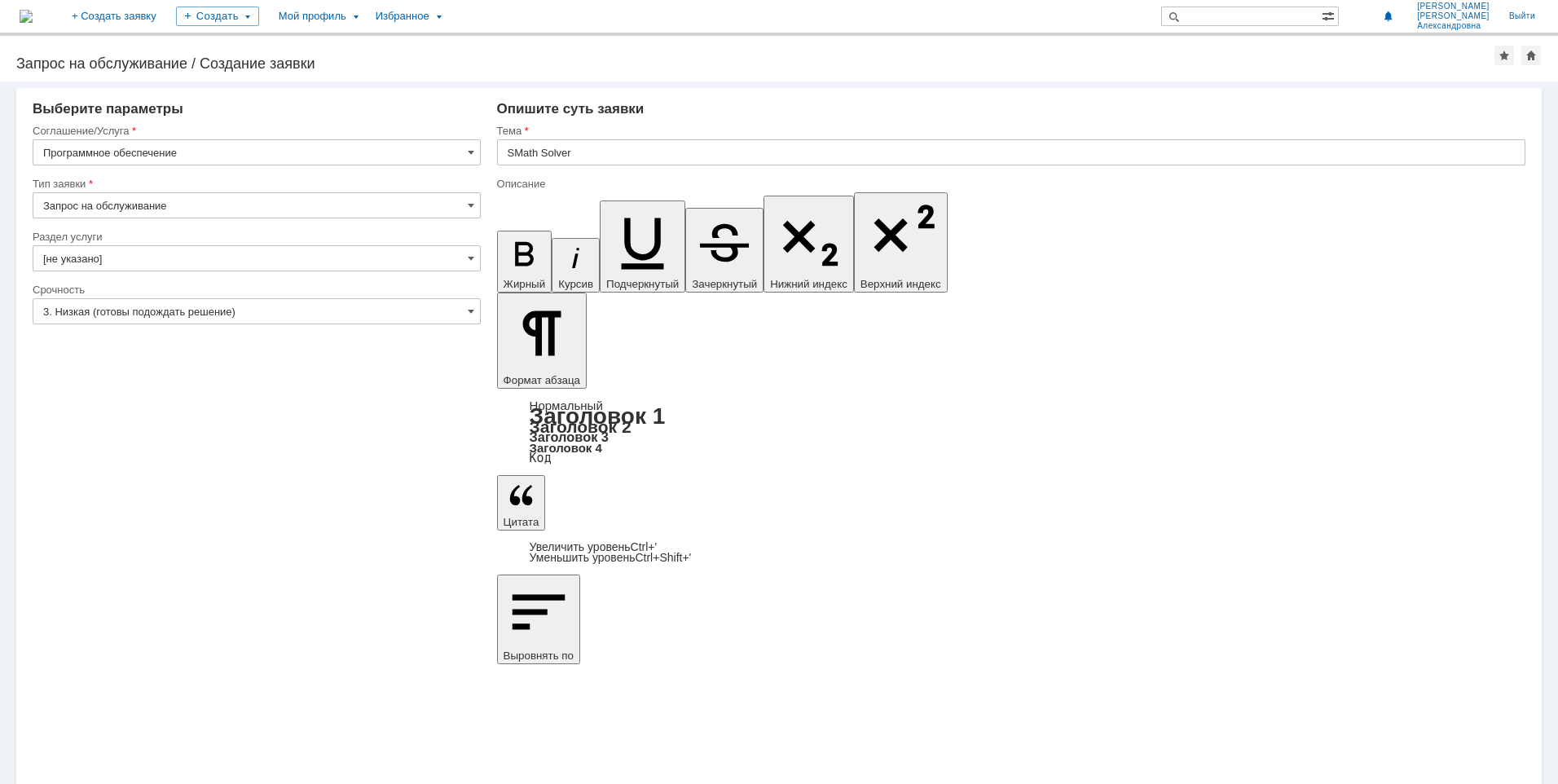
drag, startPoint x: 1438, startPoint y: 5818, endPoint x: 1420, endPoint y: 5818, distance: 18.0
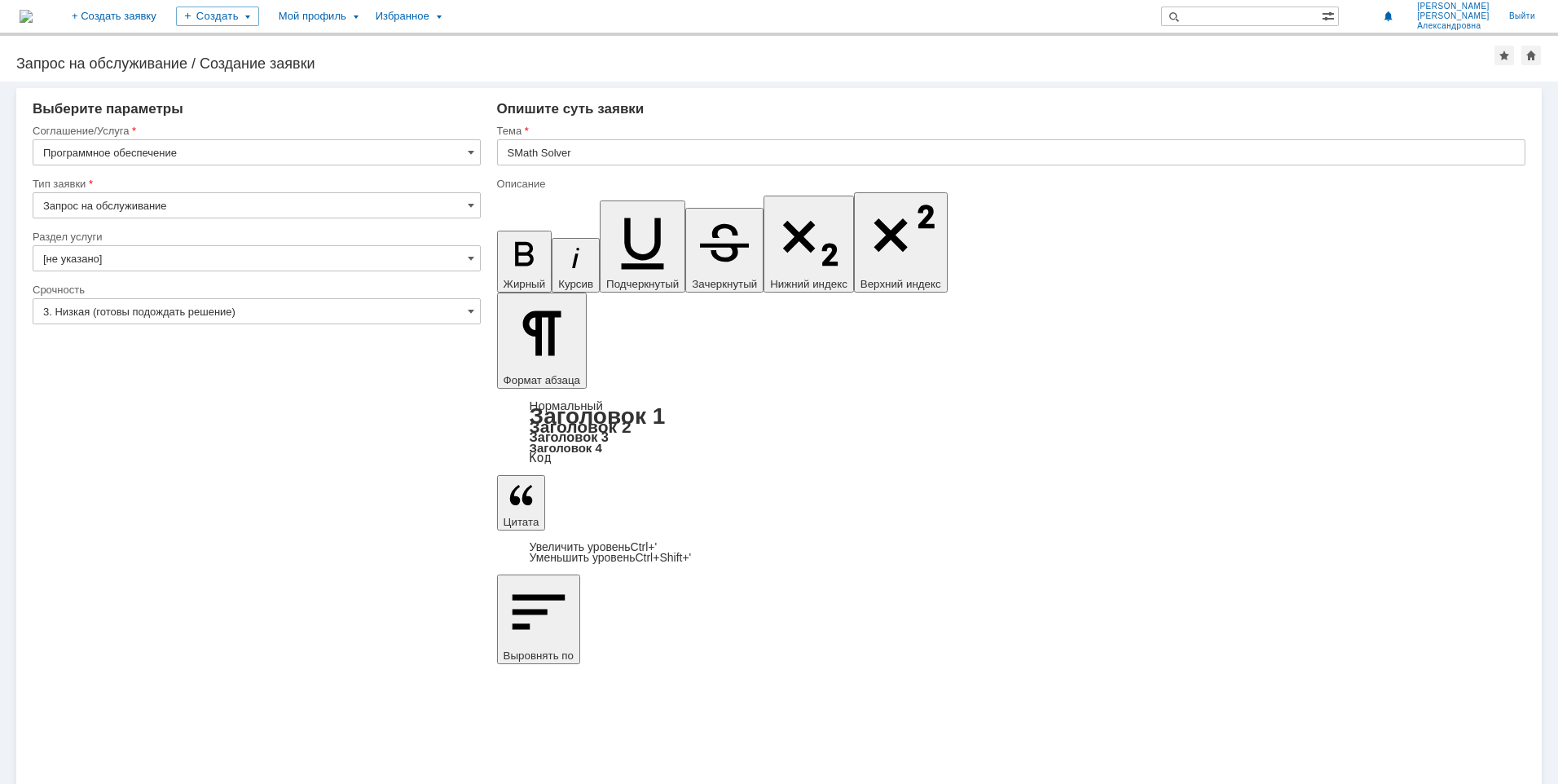
drag, startPoint x: 1301, startPoint y: 5831, endPoint x: 1359, endPoint y: 5835, distance: 58.1
drag, startPoint x: 822, startPoint y: 5831, endPoint x: 758, endPoint y: 5830, distance: 64.0
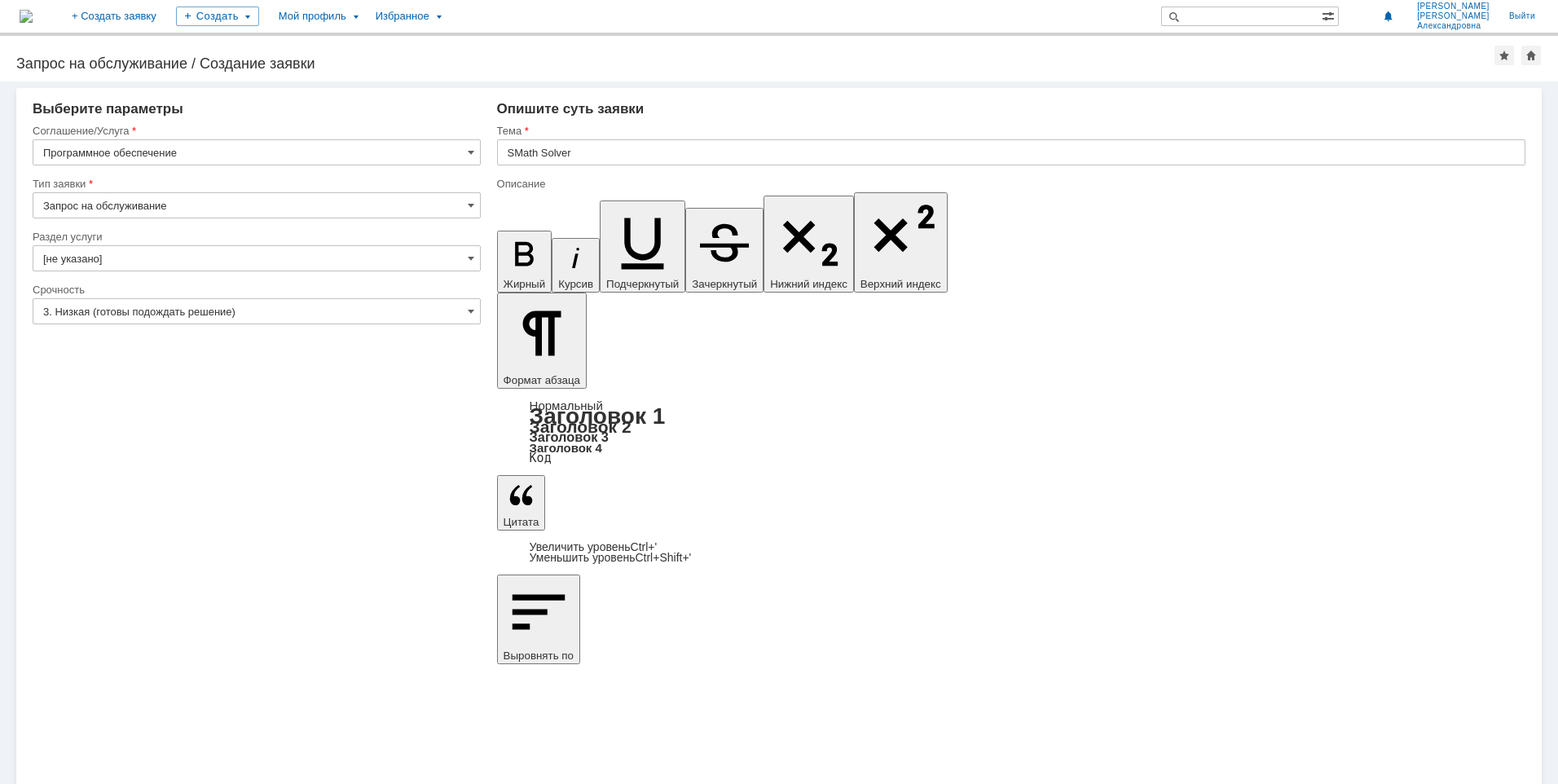
drag, startPoint x: 823, startPoint y: 5830, endPoint x: 774, endPoint y: 5835, distance: 49.3
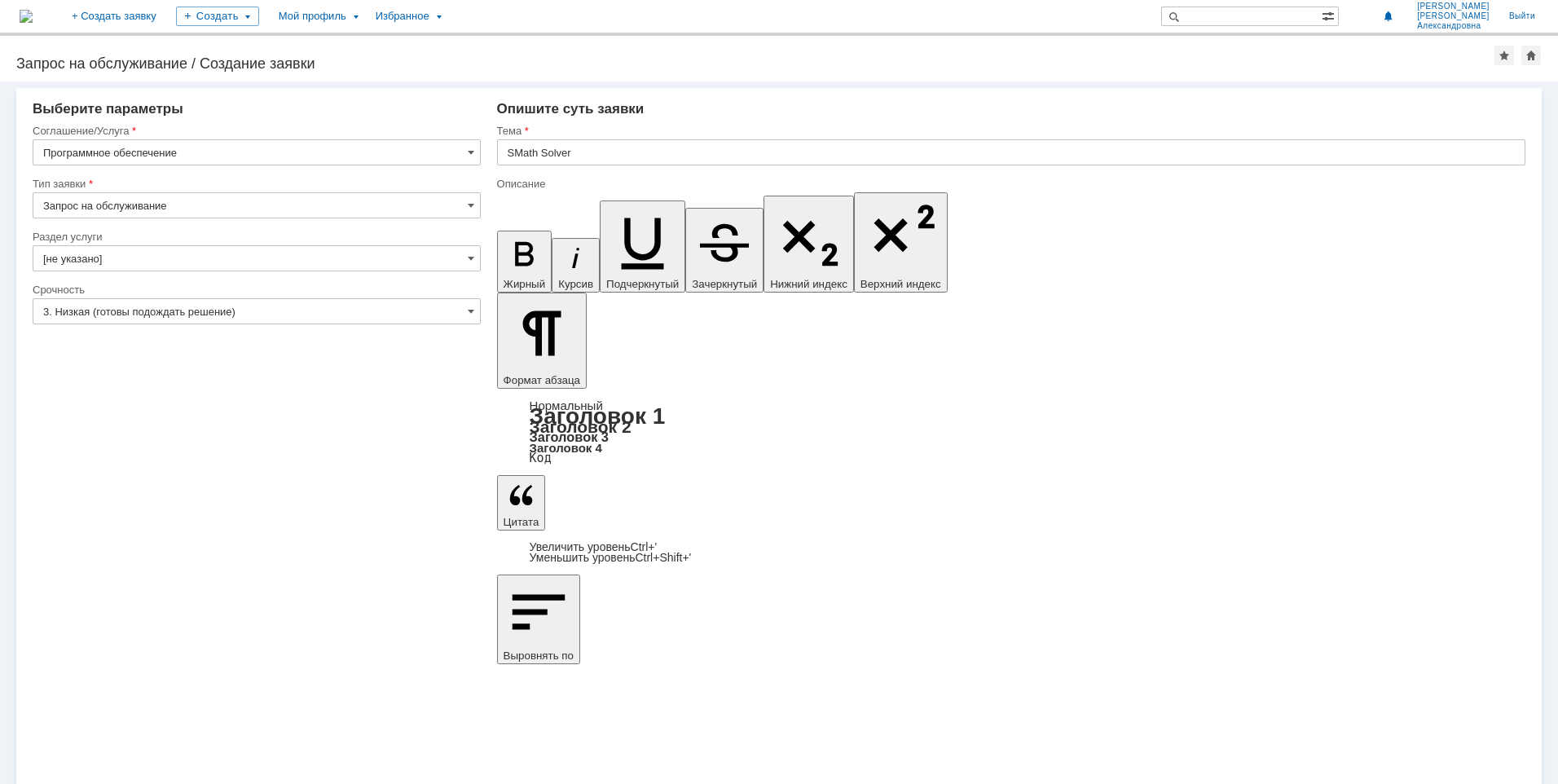
drag, startPoint x: 1185, startPoint y: 5830, endPoint x: 1115, endPoint y: 5830, distance: 70.0
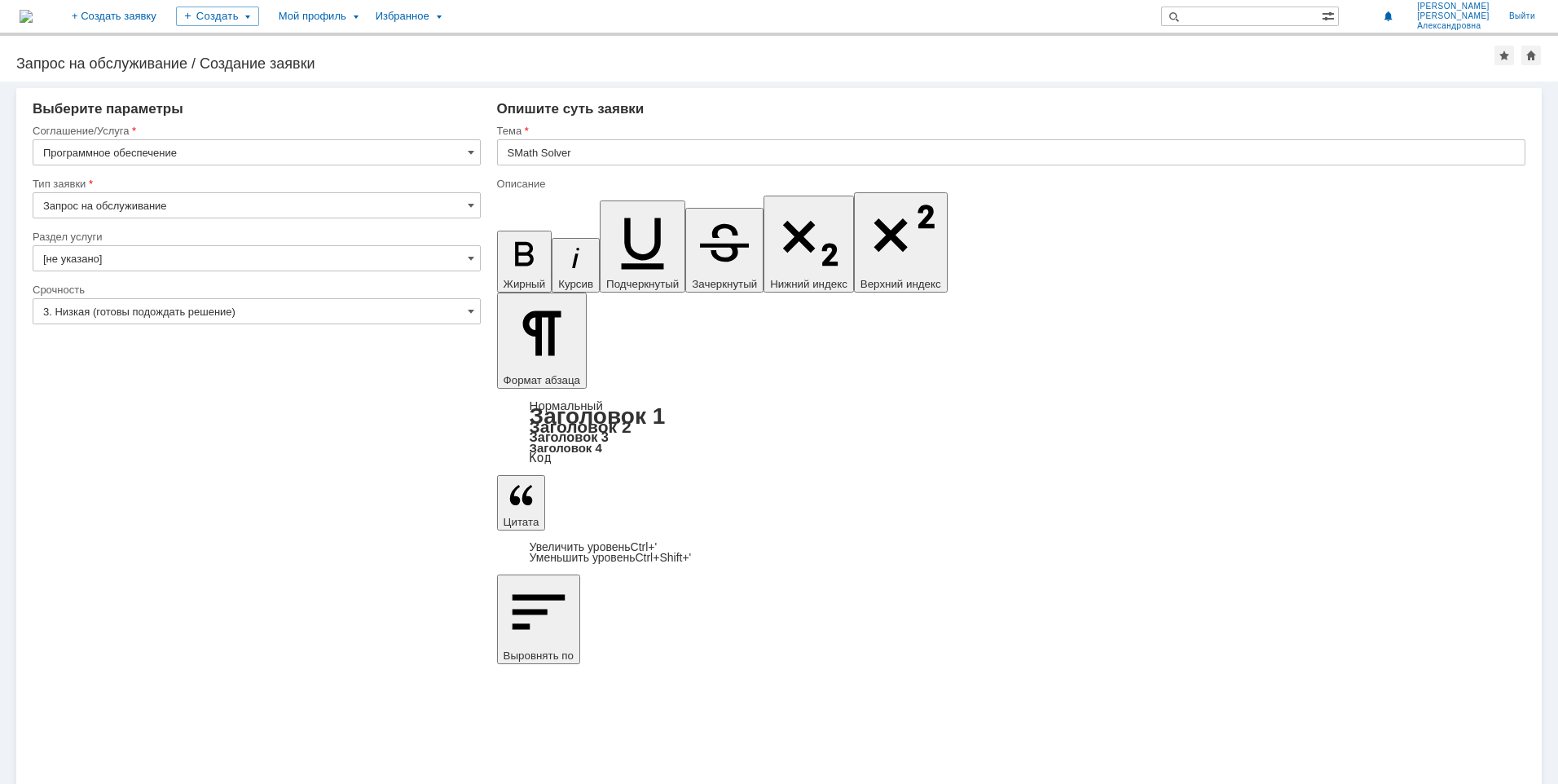
drag, startPoint x: 1208, startPoint y: 5842, endPoint x: 1151, endPoint y: 5846, distance: 57.1
drag, startPoint x: 868, startPoint y: 5841, endPoint x: 919, endPoint y: 5846, distance: 51.2
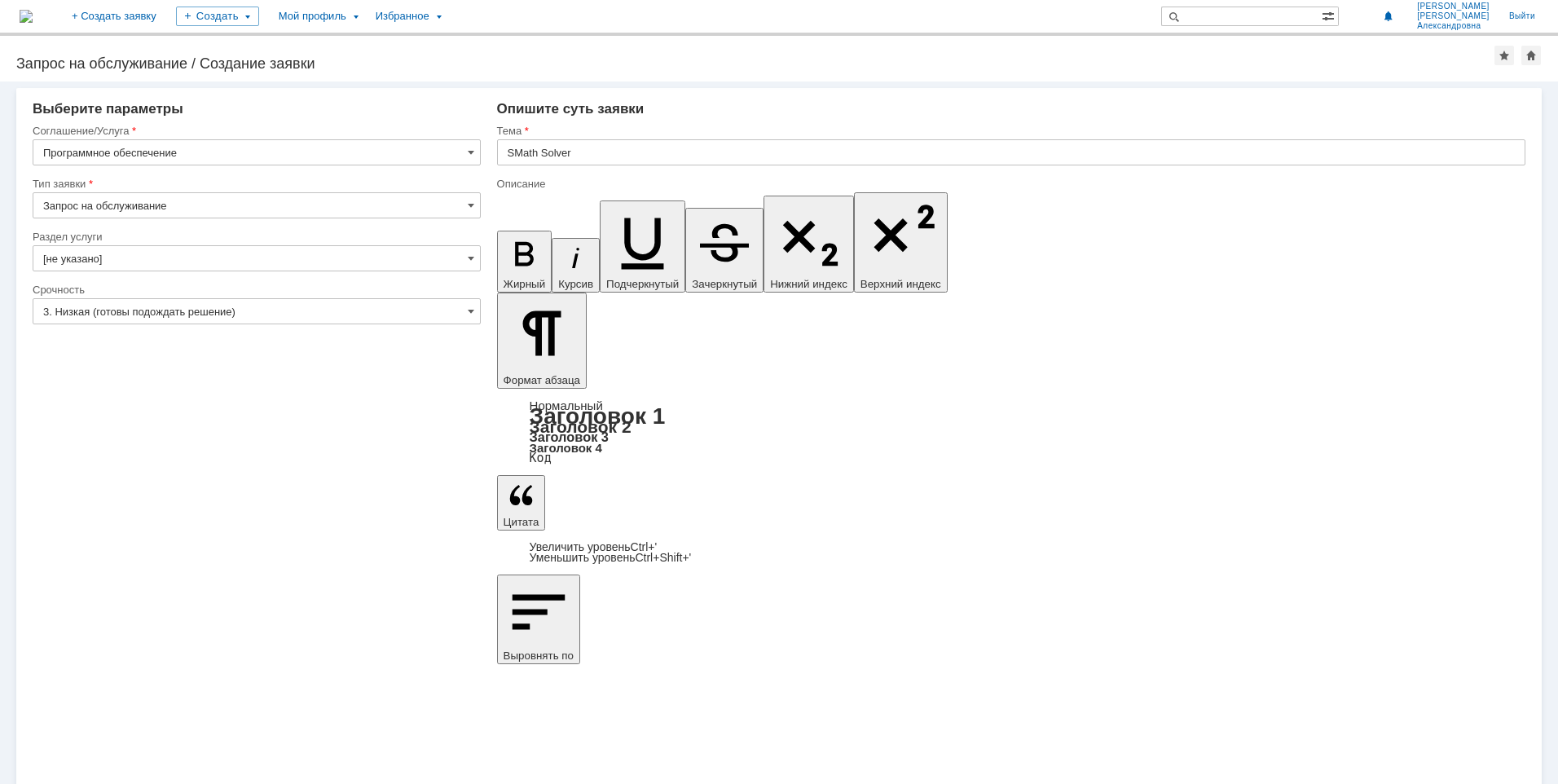
drag, startPoint x: 936, startPoint y: 5844, endPoint x: 894, endPoint y: 5845, distance: 42.0
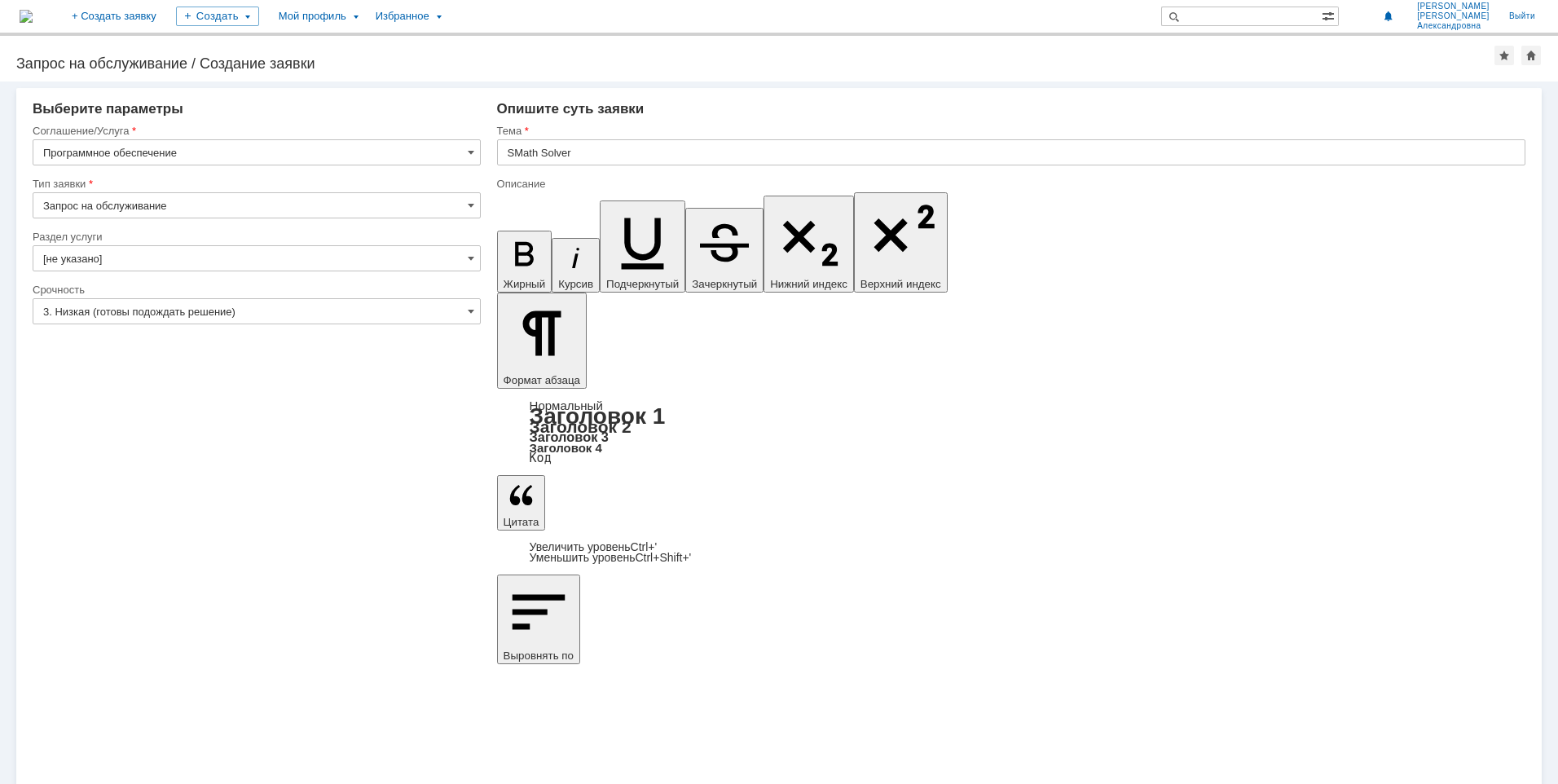
drag, startPoint x: 1173, startPoint y: 5842, endPoint x: 1226, endPoint y: 5845, distance: 53.1
drag, startPoint x: 1284, startPoint y: 5844, endPoint x: 1224, endPoint y: 5848, distance: 60.1
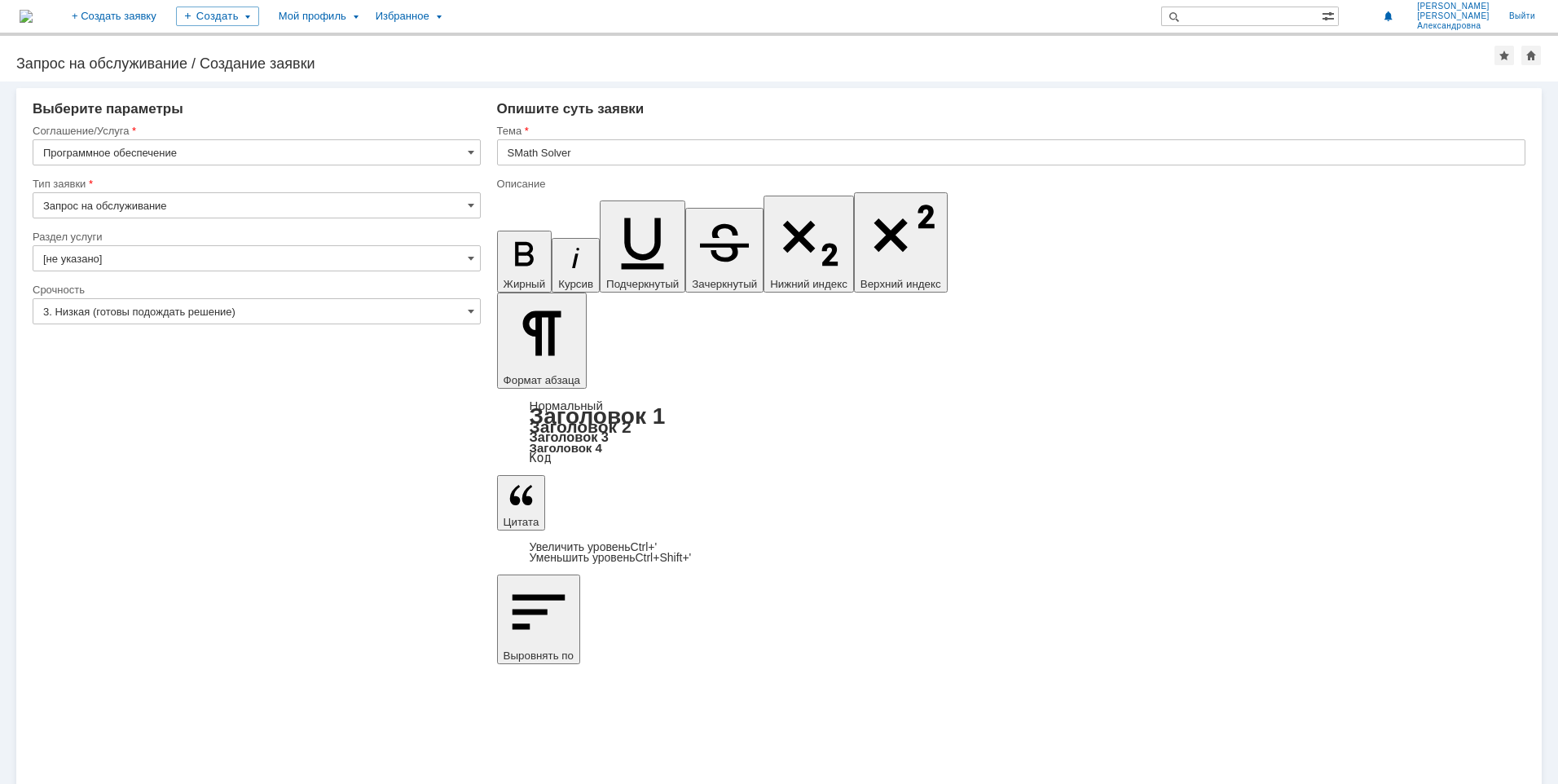
drag, startPoint x: 1379, startPoint y: 5840, endPoint x: 1383, endPoint y: 5852, distance: 12.6
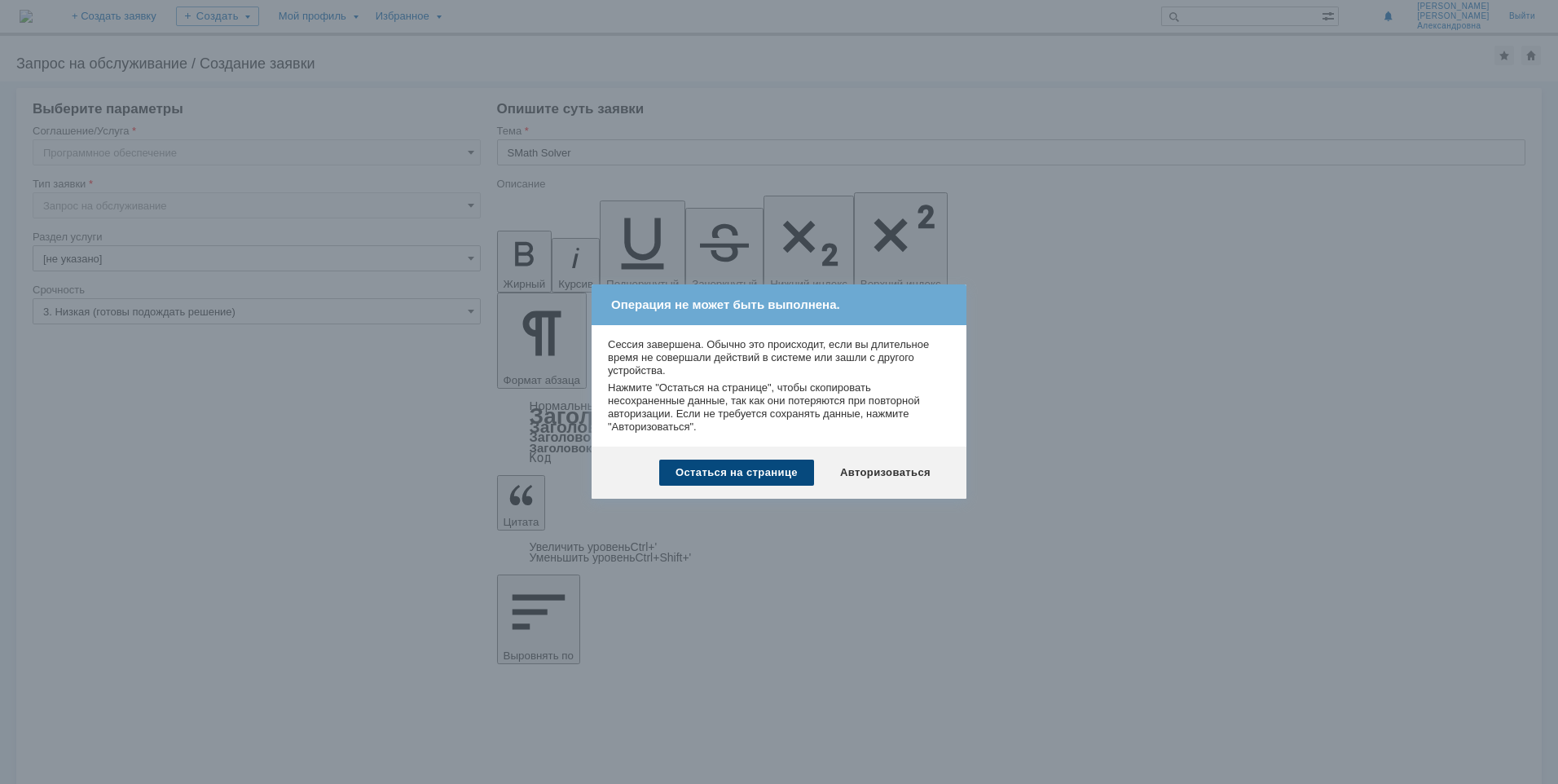
click at [769, 480] on div "Остаться на странице" at bounding box center [737, 472] width 155 height 26
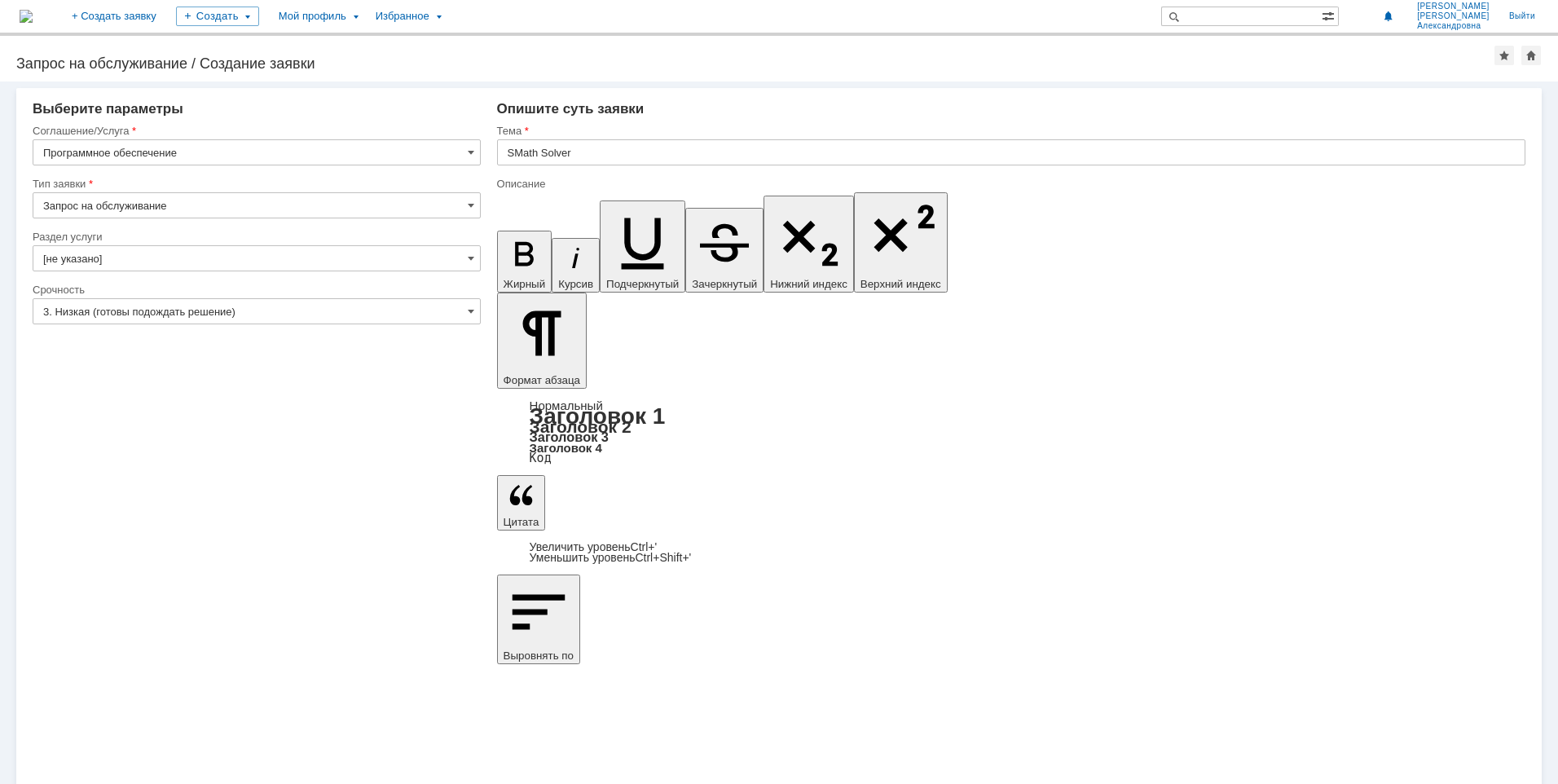
drag, startPoint x: 617, startPoint y: 5867, endPoint x: 505, endPoint y: 5799, distance: 131.0
copy div "В отделе ОВ расчеты выполняются с использованием программы SMath Solver. Создан…"
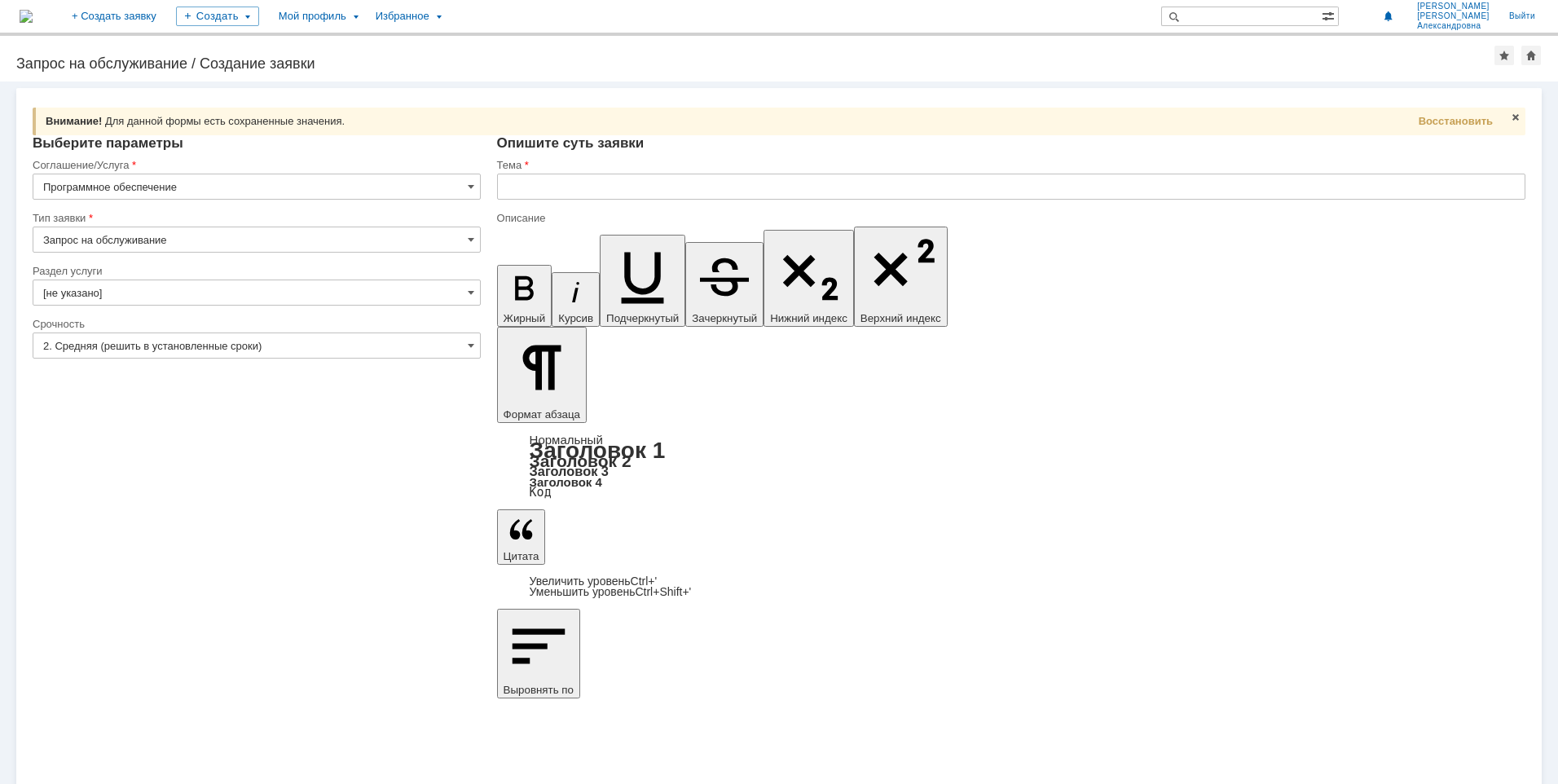
click at [142, 347] on input "2. Средняя (решить в установленные сроки)" at bounding box center [257, 345] width 448 height 26
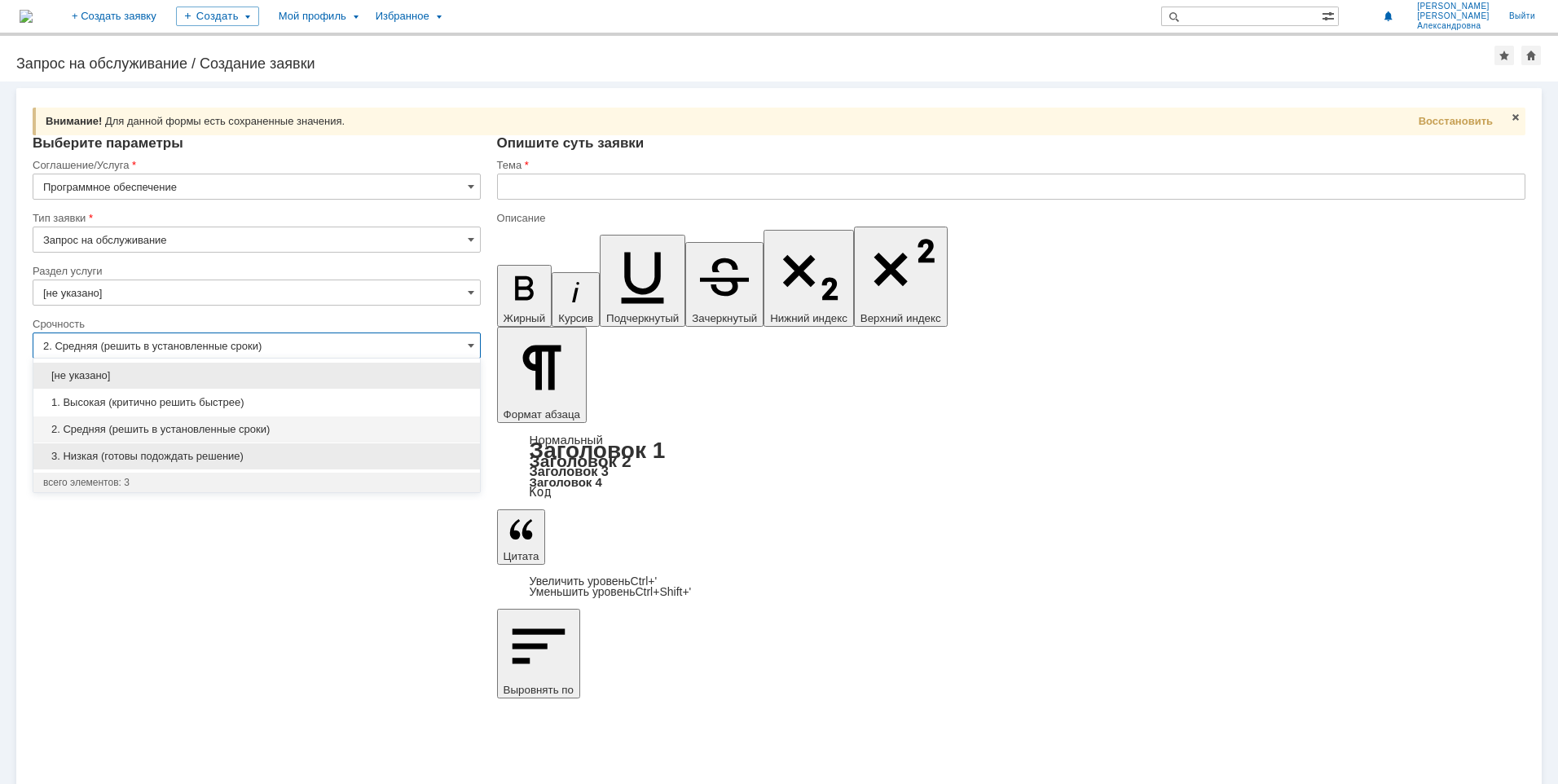
click at [112, 458] on span "3. Низкая (готовы подождать решение)" at bounding box center [257, 457] width 427 height 13
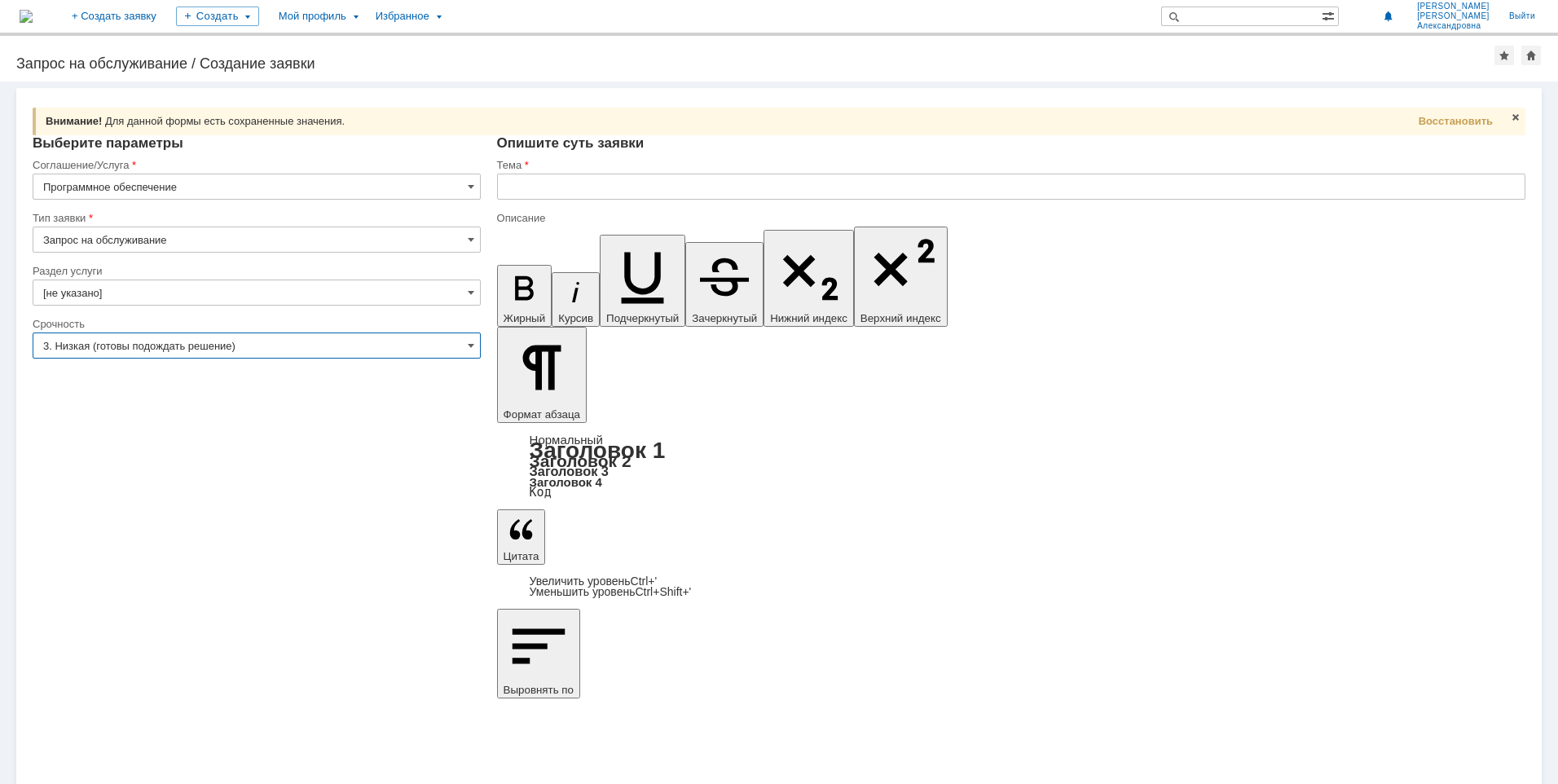
type input "3. Низкая (готовы подождать решение)"
drag, startPoint x: 936, startPoint y: 5841, endPoint x: 868, endPoint y: 5836, distance: 68.2
copy div "SMath Solver"
click at [573, 181] on input "text" at bounding box center [1011, 186] width 1028 height 26
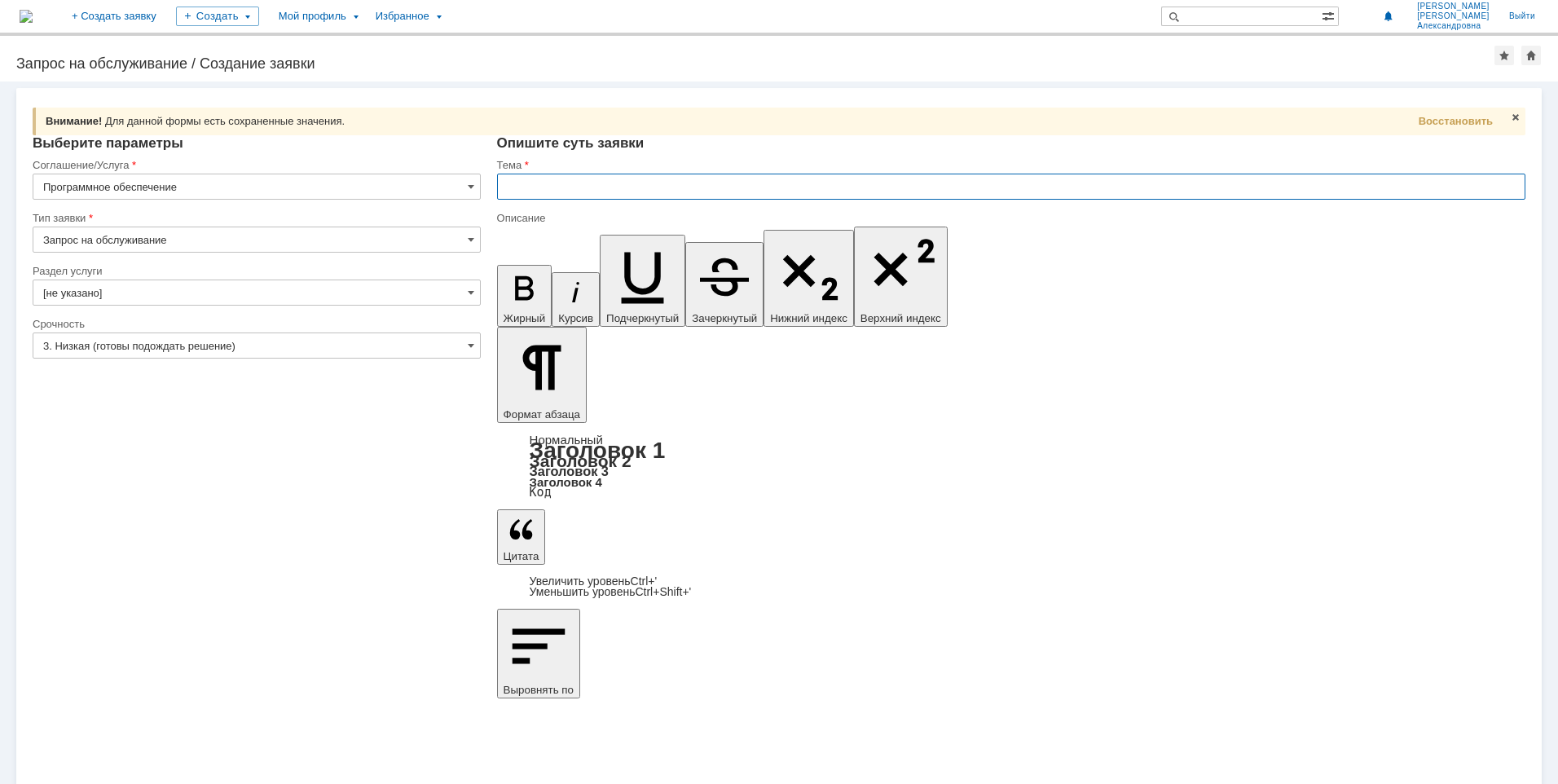
paste input "SMath Solver"
type input "SMath Solver"
click at [104, 68] on div "Запрос на обслуживание / Создание заявки" at bounding box center [756, 63] width 1479 height 16
click at [255, 66] on div "Запрос на обслуживание / Создание заявки" at bounding box center [756, 63] width 1479 height 16
drag, startPoint x: 614, startPoint y: 5899, endPoint x: 500, endPoint y: 5842, distance: 127.5
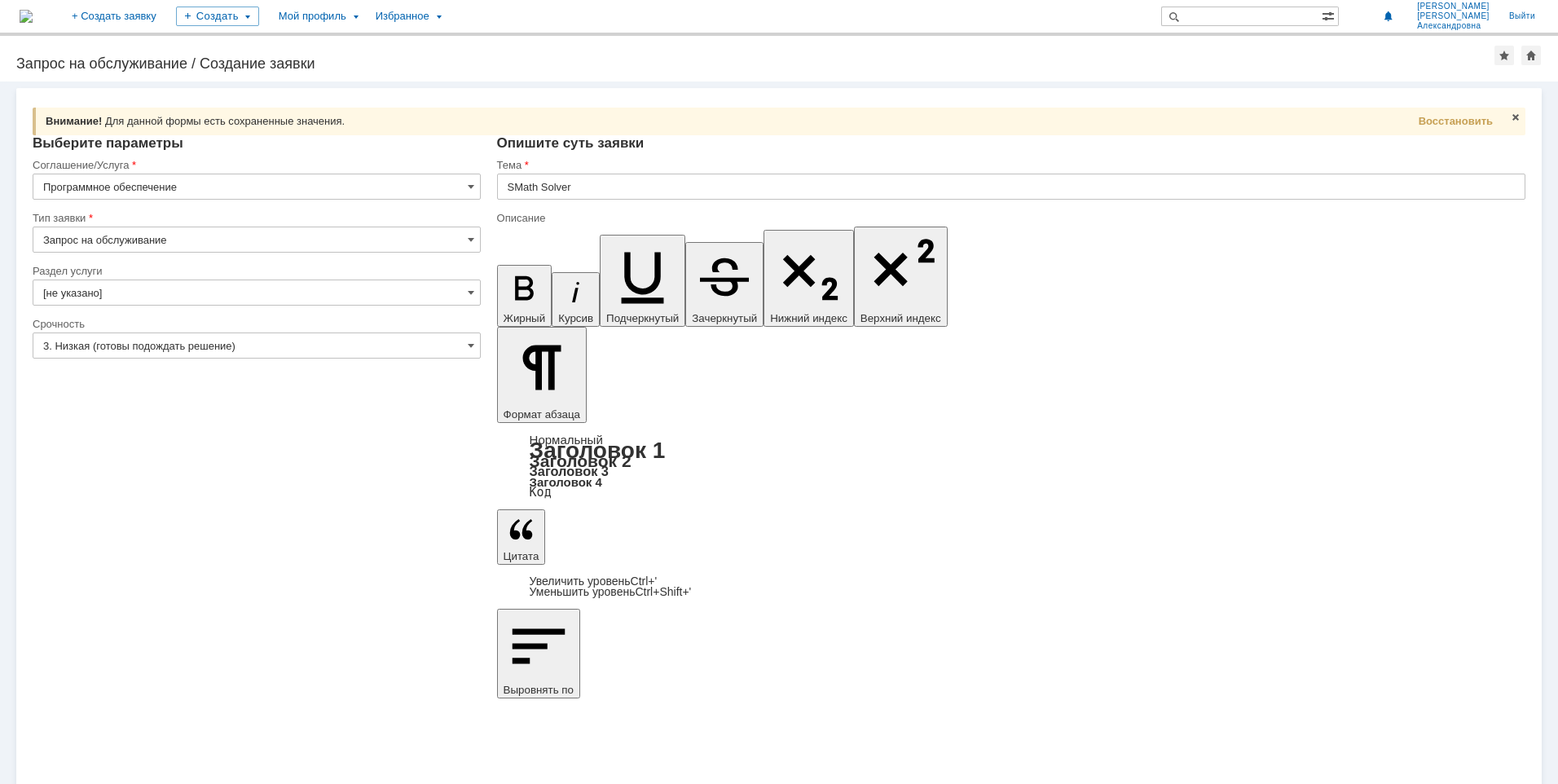
copy div "В отделе ОВ расчеты выполняются с использованием программы SMath Solver. Создан…"
click at [244, 580] on div "Внимание! Для данной формы есть сохраненные значения. Восстановить Внимание! Вы…" at bounding box center [779, 433] width 1558 height 703
click at [167, 18] on link "+ Создать заявку" at bounding box center [114, 16] width 104 height 33
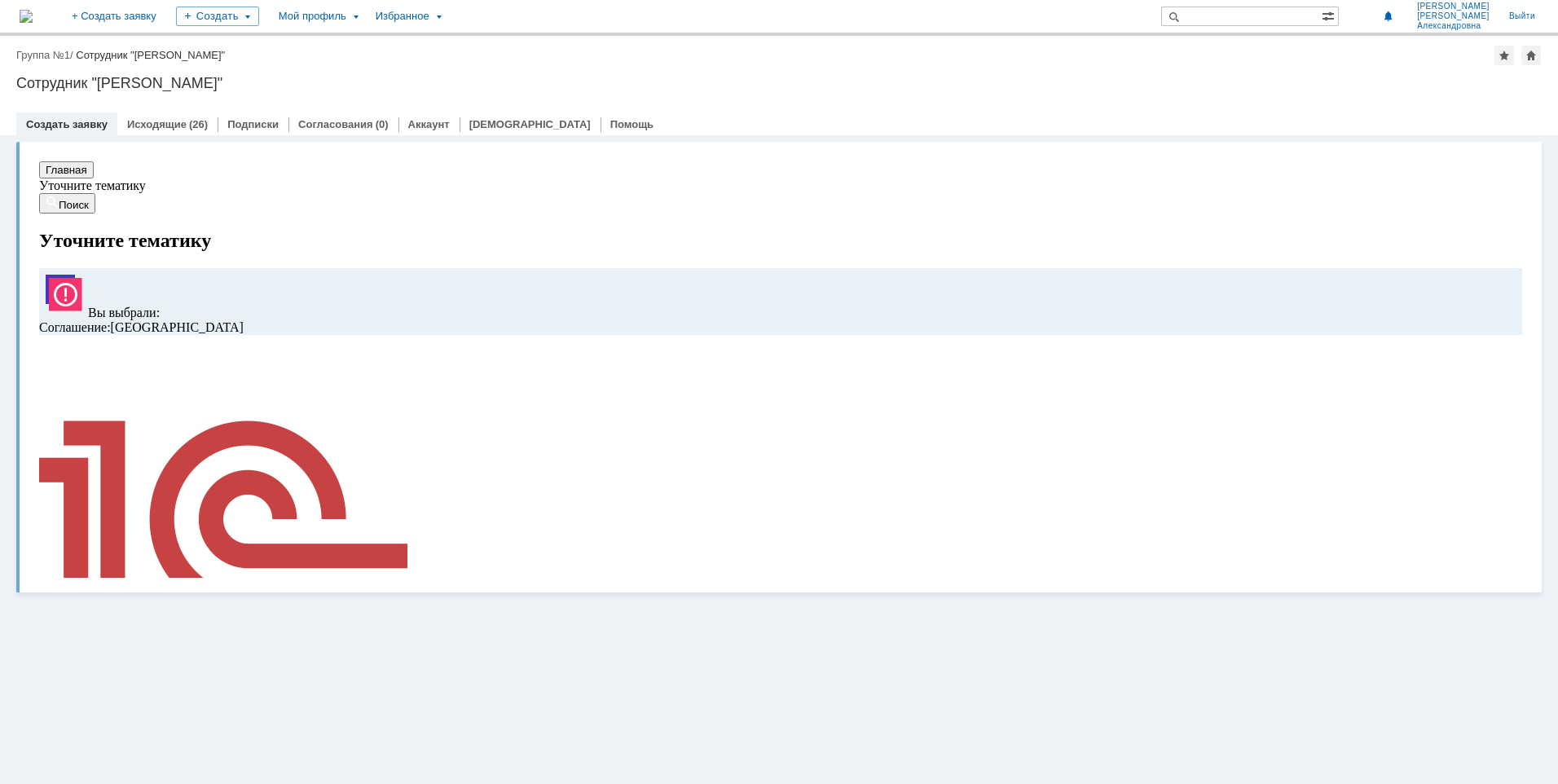
click at [65, 124] on link "Создать заявку" at bounding box center [66, 123] width 81 height 12
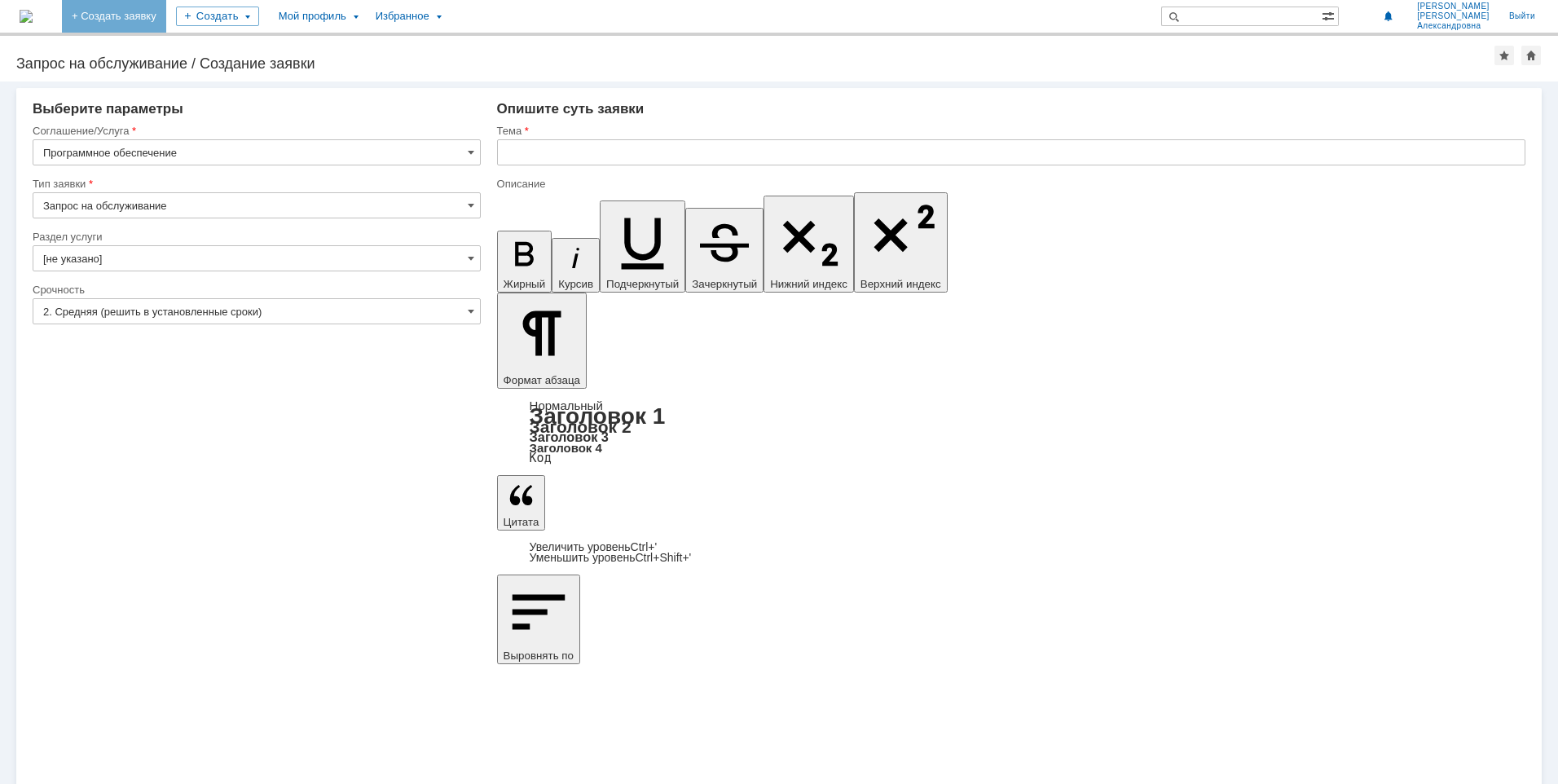
click at [167, 19] on link "+ Создать заявку" at bounding box center [114, 16] width 104 height 33
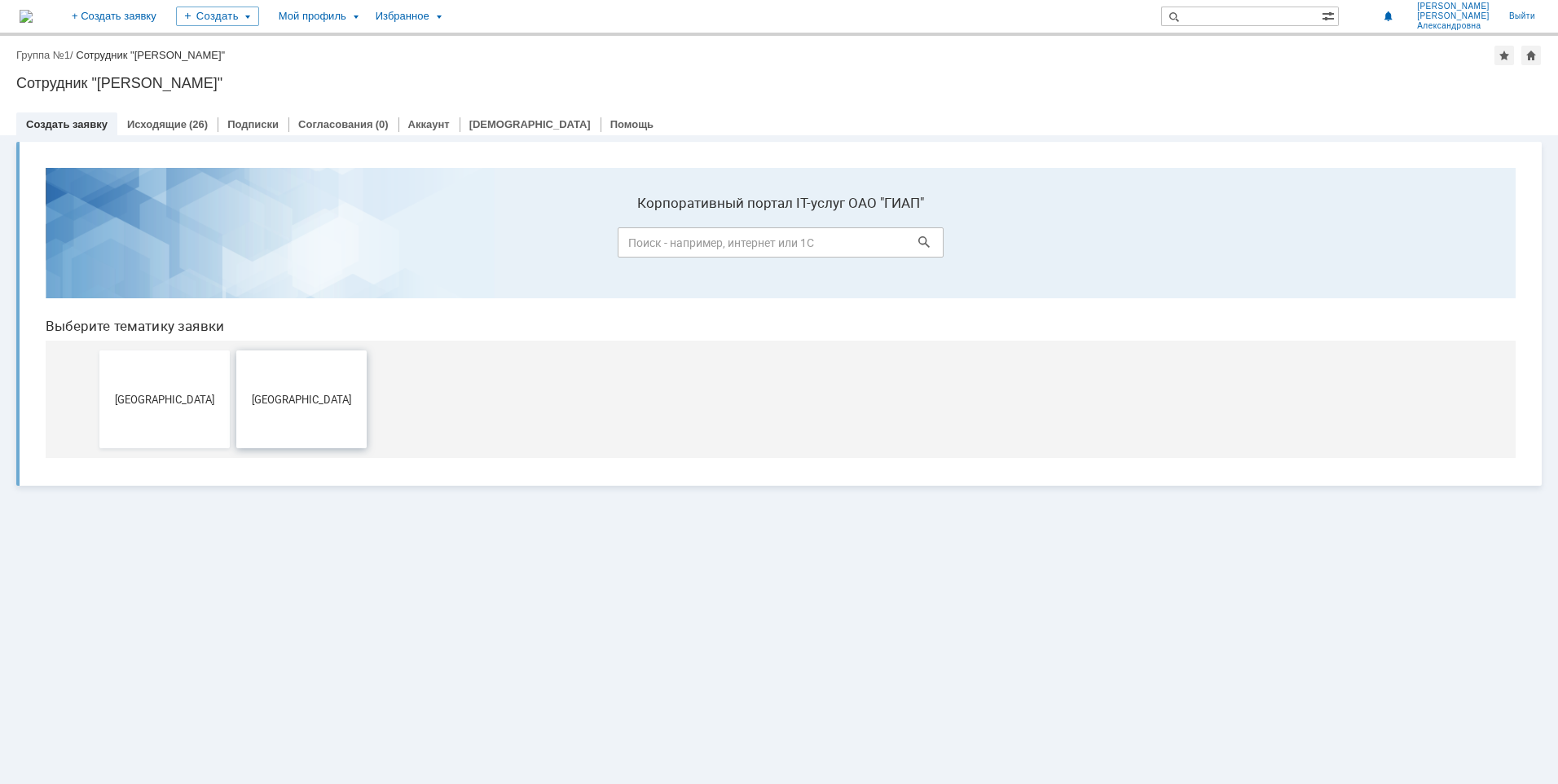
drag, startPoint x: 313, startPoint y: 422, endPoint x: 390, endPoint y: 577, distance: 173.1
click at [313, 422] on button "[GEOGRAPHIC_DATA]" at bounding box center [302, 399] width 130 height 98
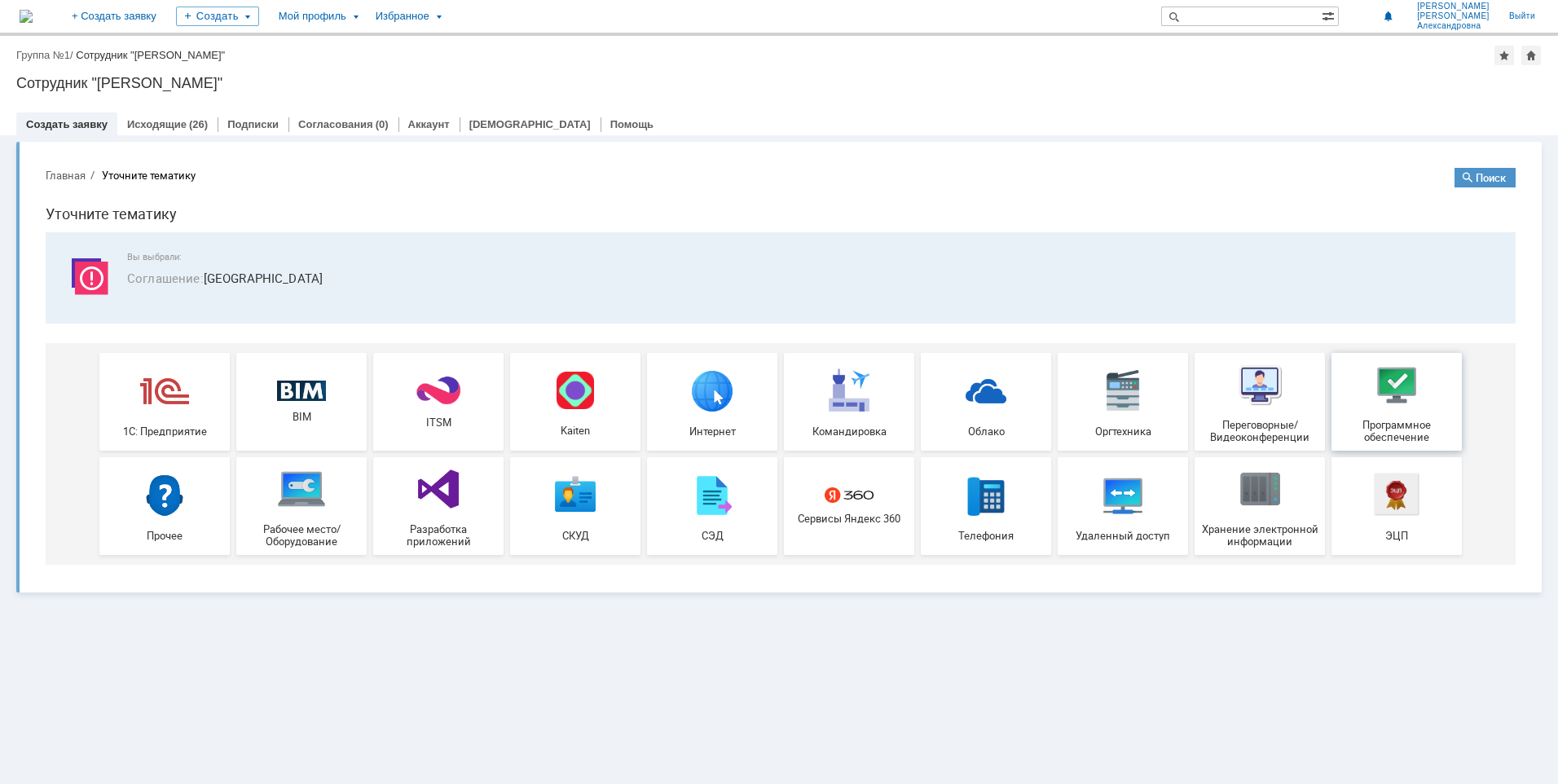
click at [1411, 416] on div "Программное обеспечение" at bounding box center [1397, 401] width 121 height 83
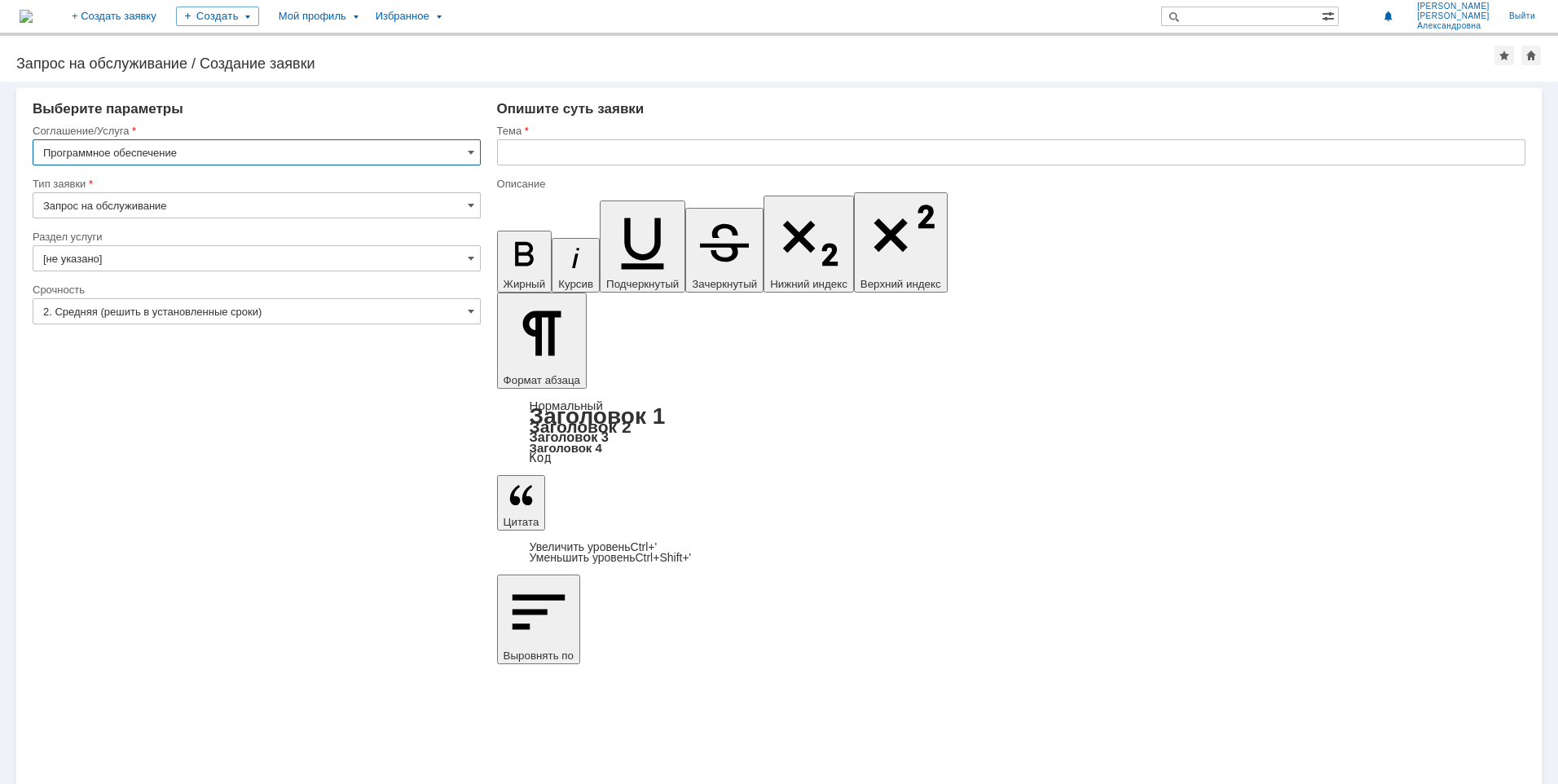
click at [300, 157] on input "Программное обеспечение" at bounding box center [257, 152] width 448 height 26
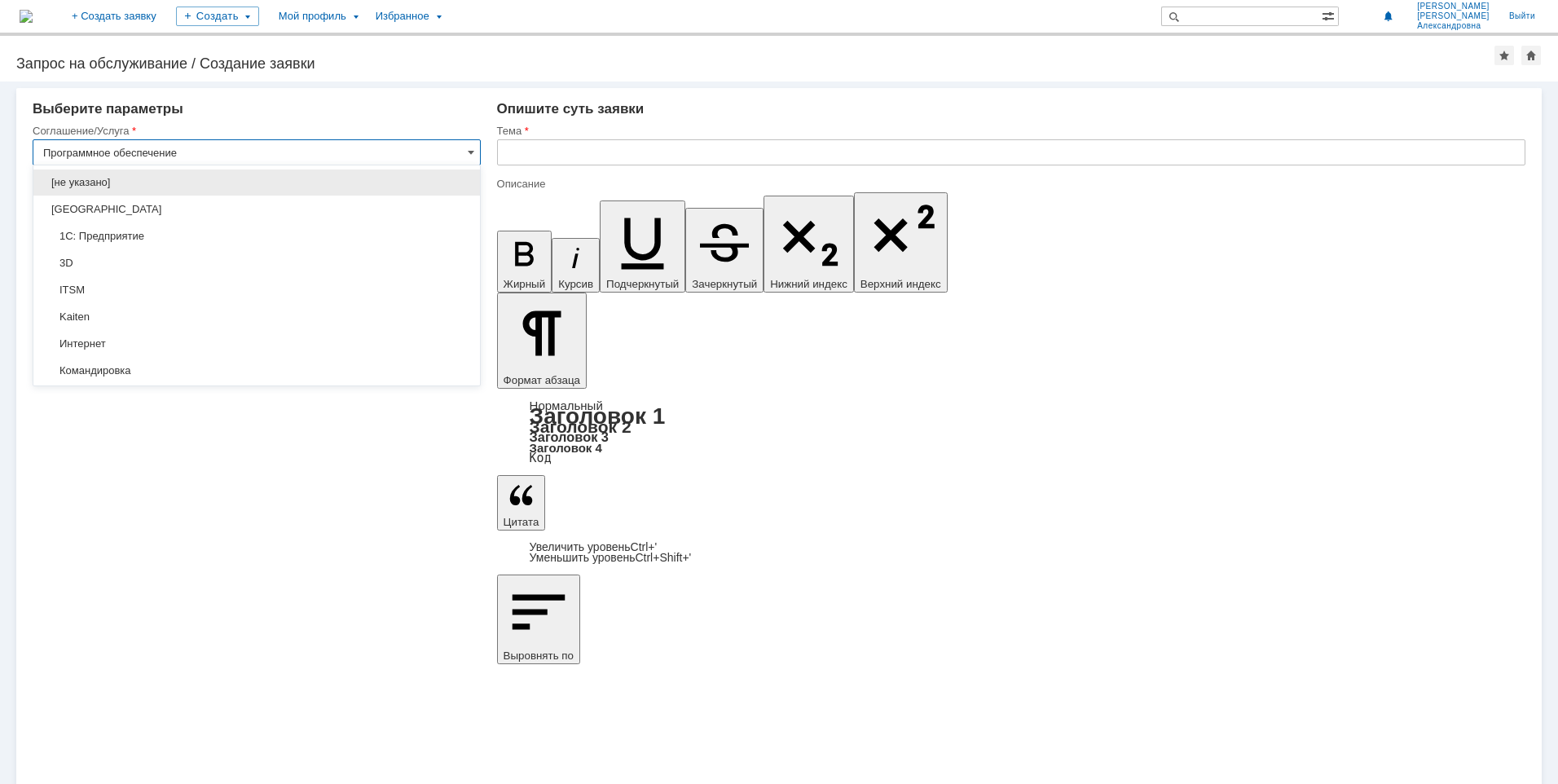
click at [370, 550] on div "Внимание! Выберите параметры Соглашение/Услуга Программное обеспечение Тип заяв…" at bounding box center [779, 433] width 1558 height 703
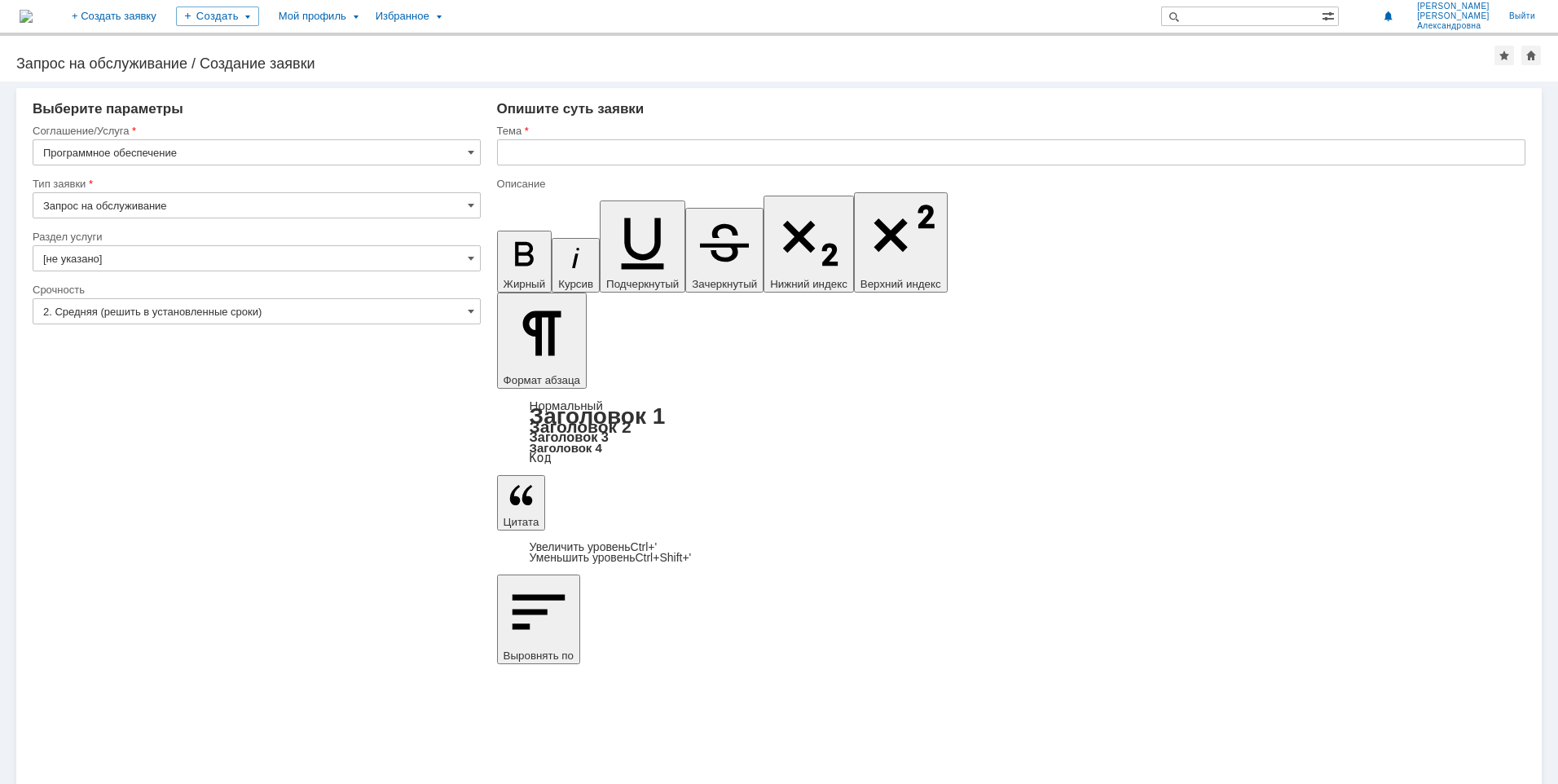
type input "Программное обеспечение"
click at [469, 314] on span at bounding box center [471, 311] width 7 height 13
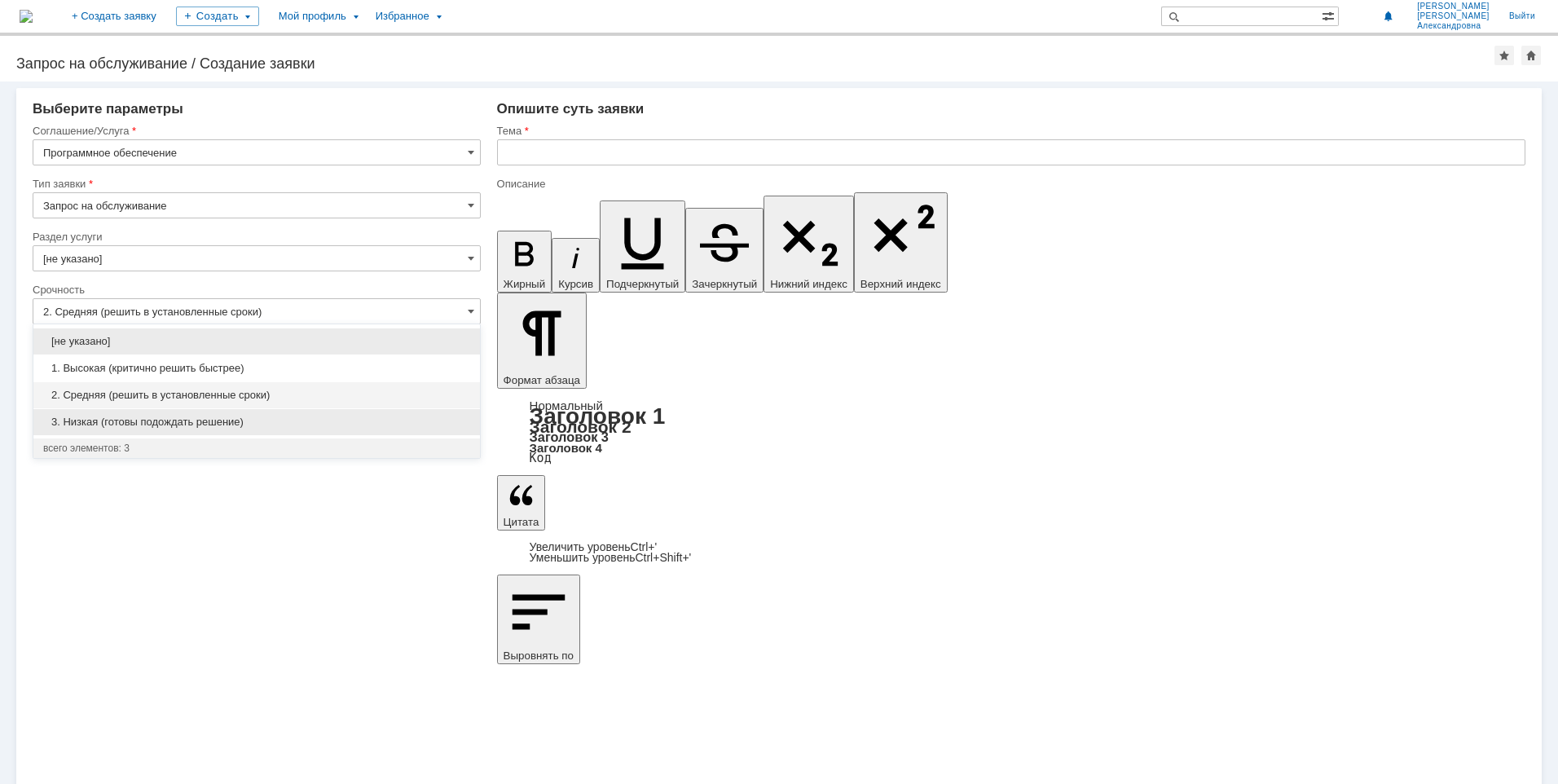
click at [187, 424] on span "3. Низкая (готовы подождать решение)" at bounding box center [257, 422] width 427 height 13
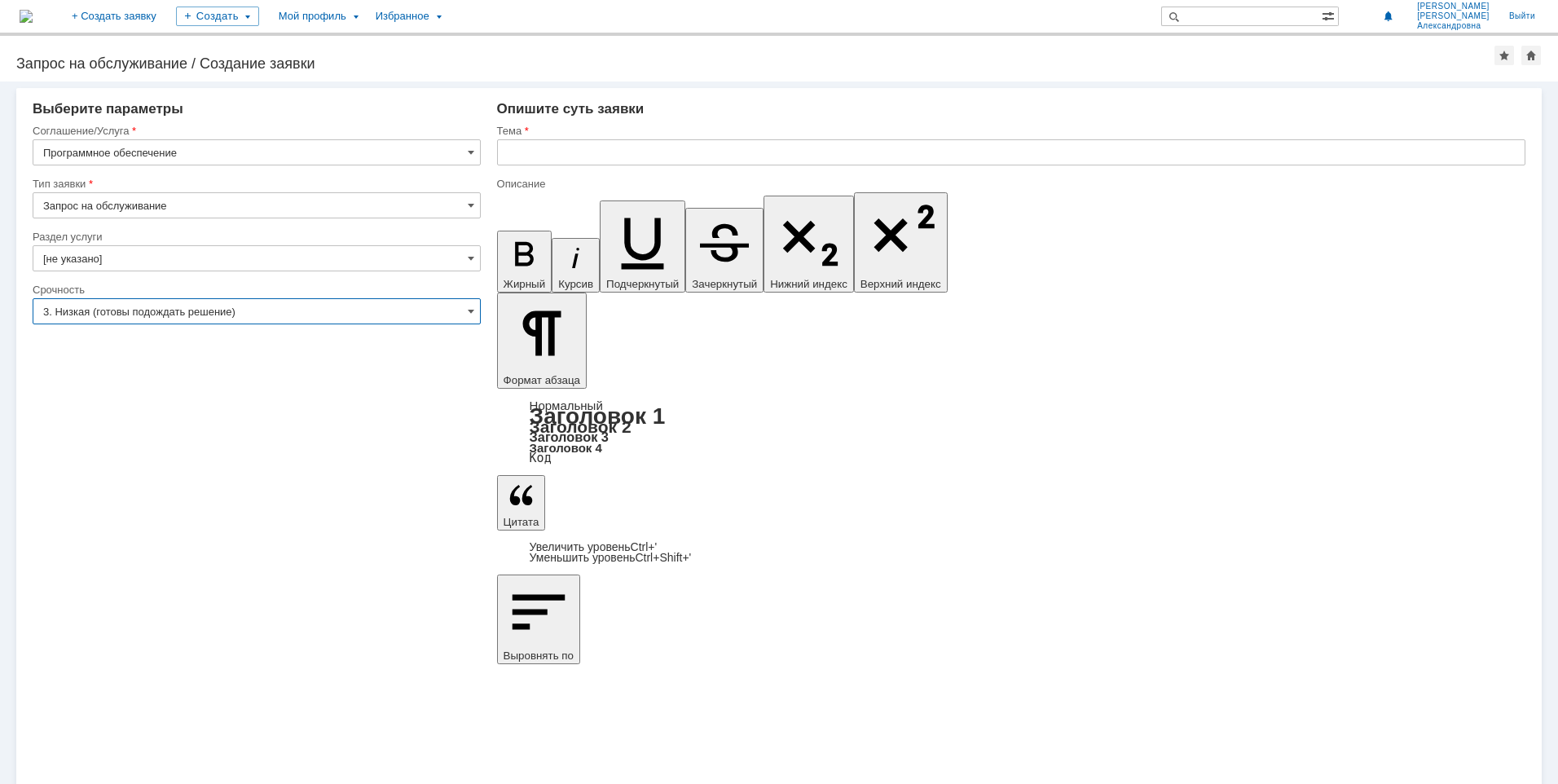
type input "3. Низкая (готовы подождать решение)"
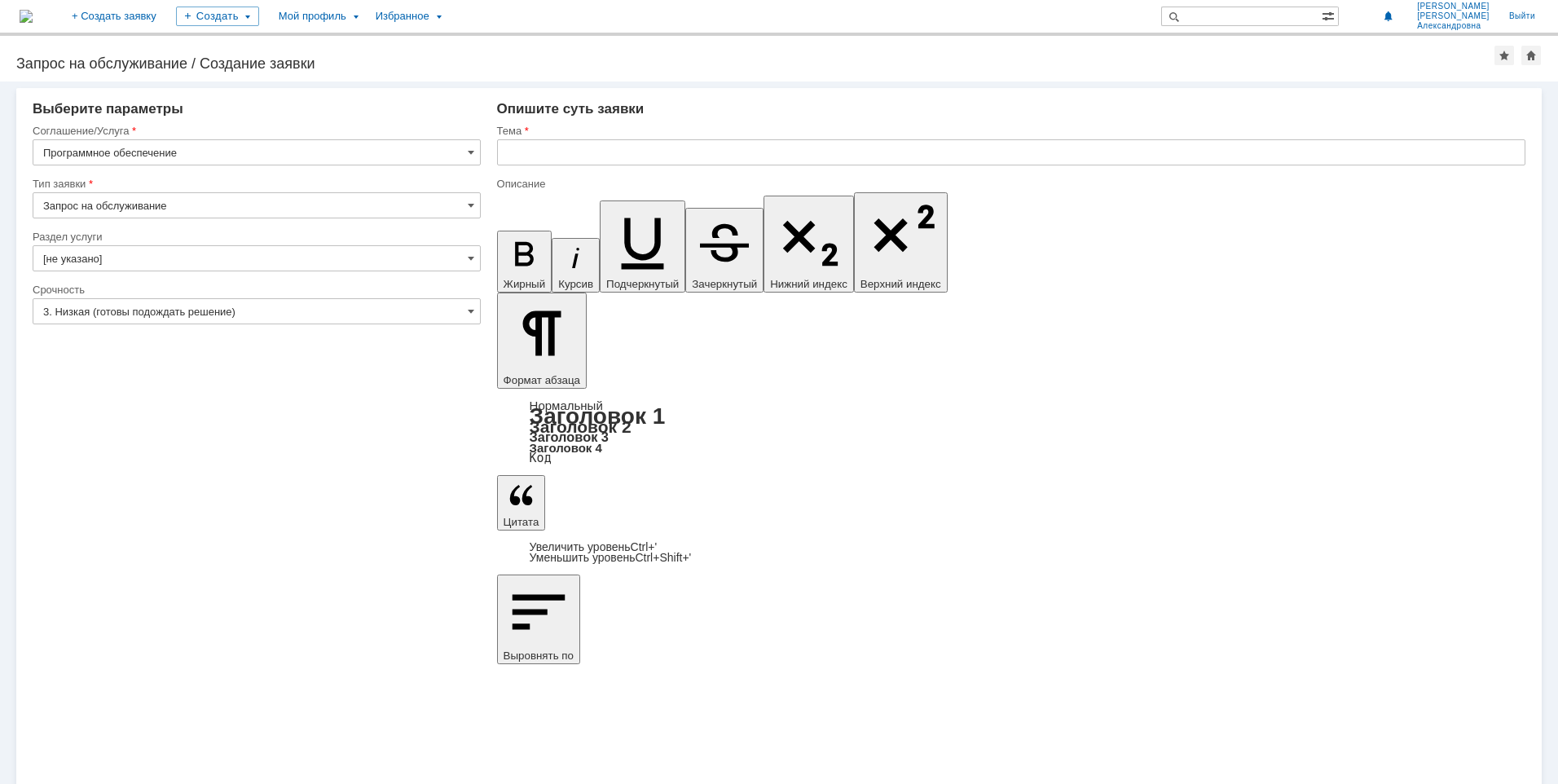
drag, startPoint x: 937, startPoint y: 5807, endPoint x: 869, endPoint y: 5806, distance: 68.0
copy div "SMath Solver."
click at [544, 151] on input "text" at bounding box center [1011, 152] width 1028 height 26
type input "SMath Solver"
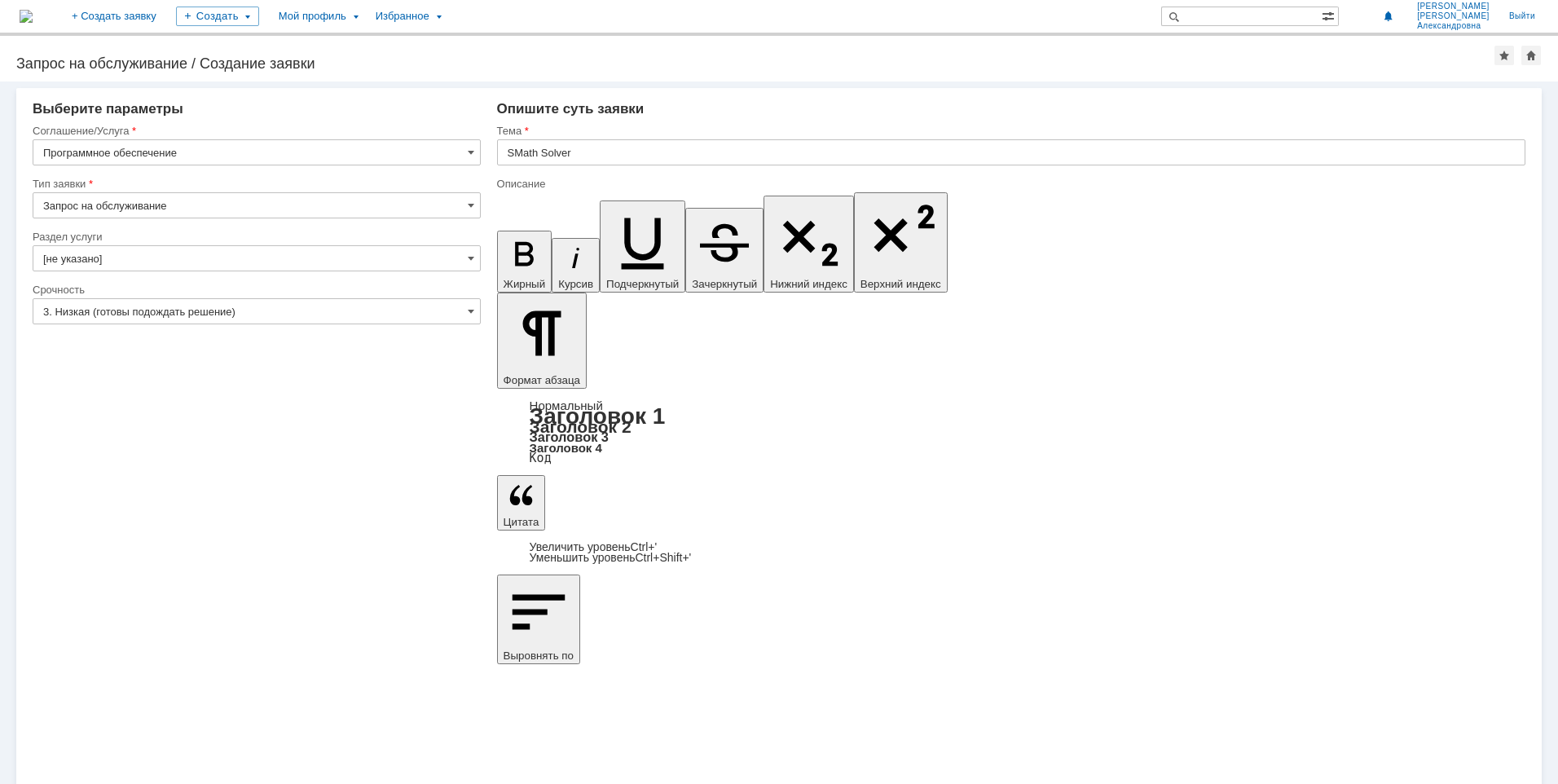
click at [642, 627] on div "Внимание! Выберите параметры Соглашение/Услуга Программное обеспечение Тип заяв…" at bounding box center [779, 433] width 1558 height 703
click at [183, 108] on div "Выберите параметры" at bounding box center [257, 109] width 448 height 16
drag, startPoint x: 176, startPoint y: 107, endPoint x: 45, endPoint y: 110, distance: 131.0
click at [45, 110] on div "Выберите параметры" at bounding box center [257, 109] width 448 height 16
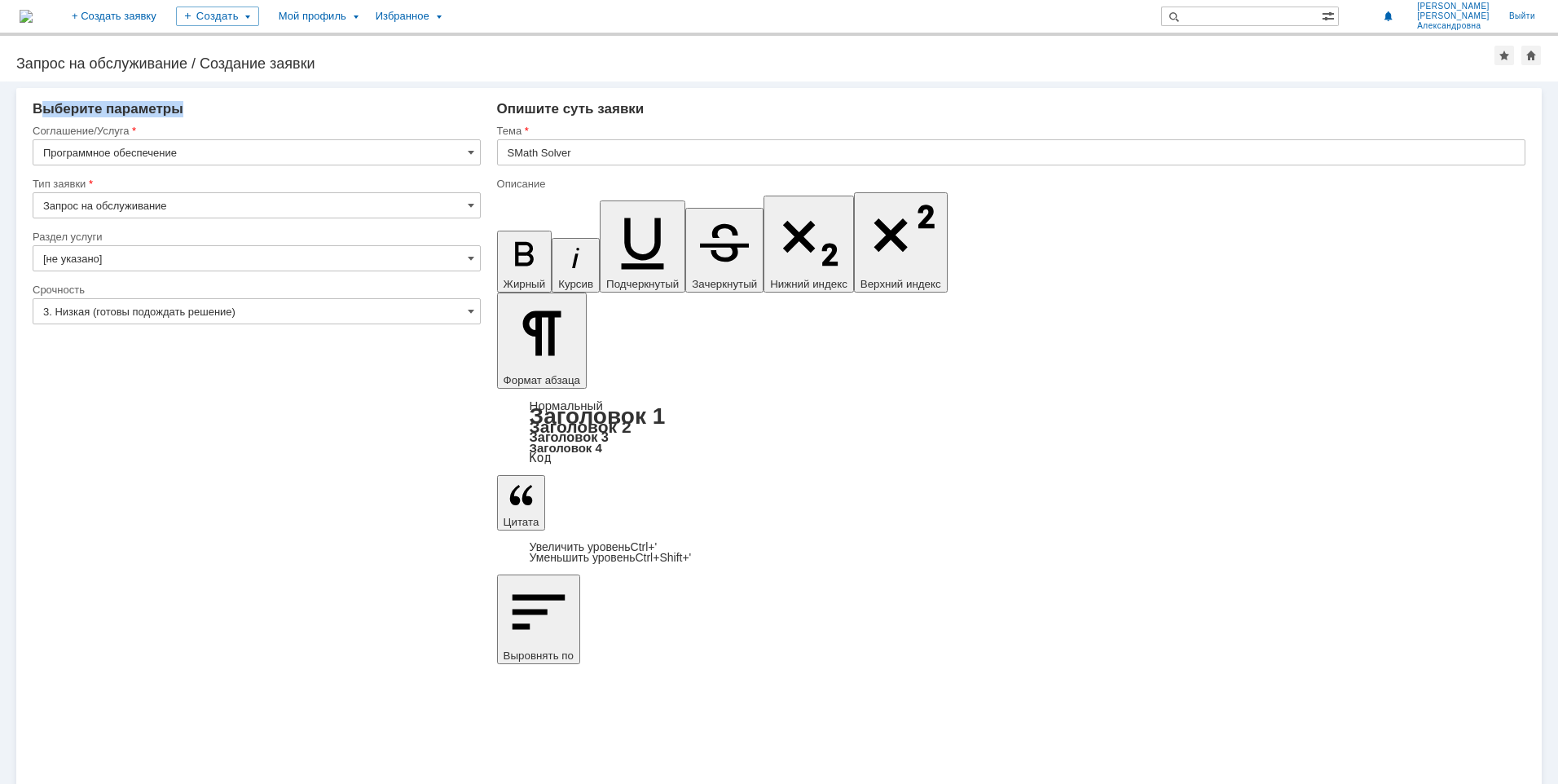
drag, startPoint x: 45, startPoint y: 110, endPoint x: 307, endPoint y: 106, distance: 262.0
click at [307, 106] on div "Выберите параметры" at bounding box center [257, 109] width 448 height 16
click at [156, 113] on span "Выберите параметры" at bounding box center [107, 109] width 150 height 15
